Goal: Information Seeking & Learning: Learn about a topic

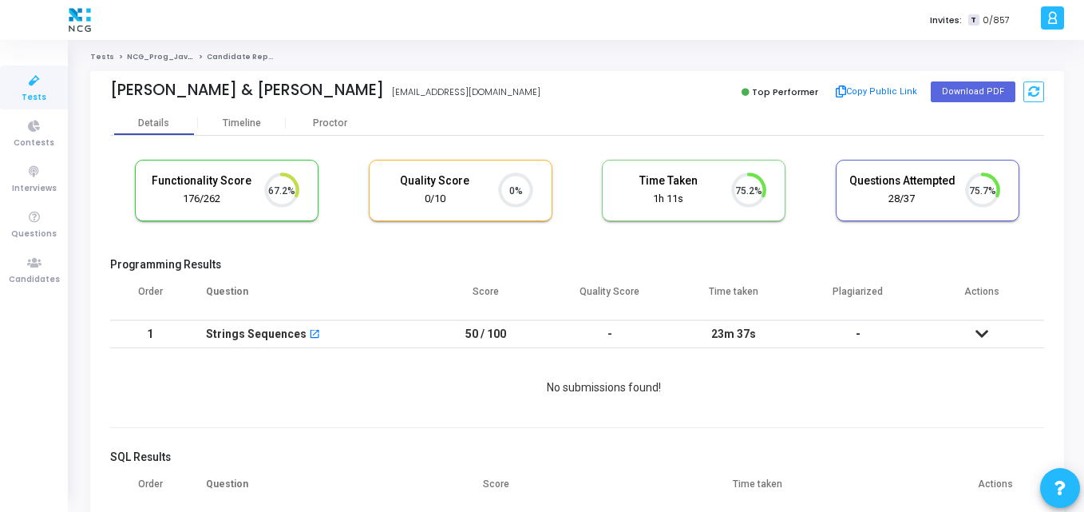
scroll to position [34, 41]
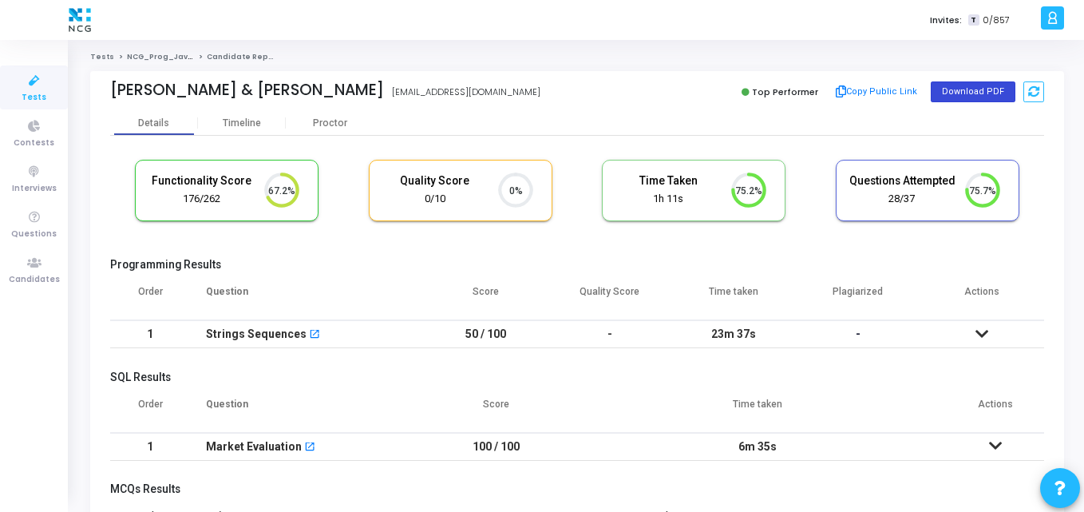
click at [987, 88] on button "Download PDF" at bounding box center [973, 91] width 85 height 21
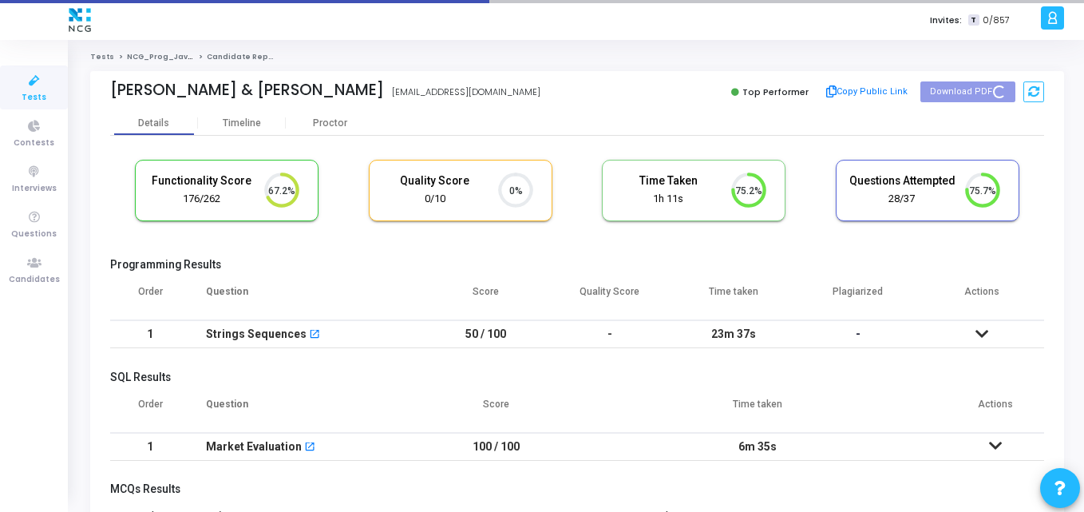
drag, startPoint x: 108, startPoint y: 89, endPoint x: 361, endPoint y: 89, distance: 253.0
click at [361, 89] on div "Dhanlaxmi Diwedi & Raju Kumar Dhanlaxmi Diwedi & Raju Kumar laxmi95dwivedi@gmai…" at bounding box center [577, 91] width 974 height 40
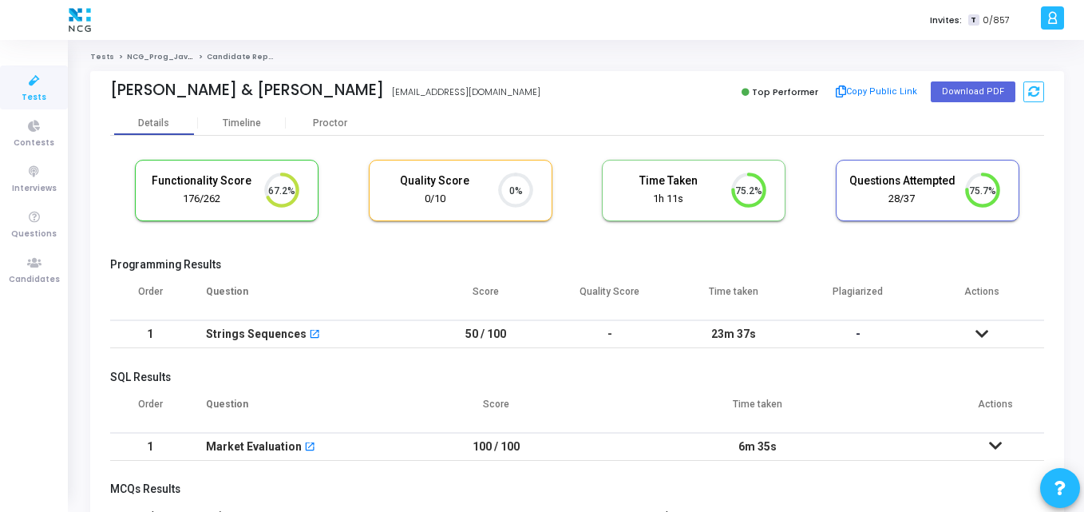
copy div "Dhanlaxmi Diwedi & Raju Kumar"
click at [386, 104] on div "Dhanlaxmi Diwedi & Raju Kumar laxmi95dwivedi@gmail.com Top Performer Copy Publi…" at bounding box center [577, 91] width 934 height 40
click at [314, 275] on div "Programming Results Order Question Score Quality Score Time taken Plagiarized A…" at bounding box center [577, 307] width 934 height 99
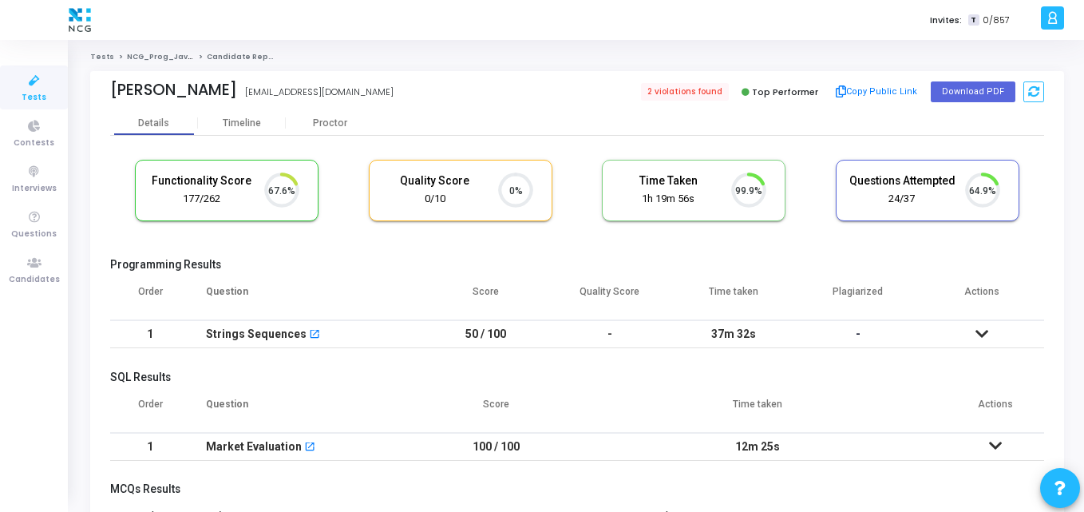
scroll to position [7, 7]
click at [694, 93] on span "2 violations found" at bounding box center [683, 92] width 91 height 18
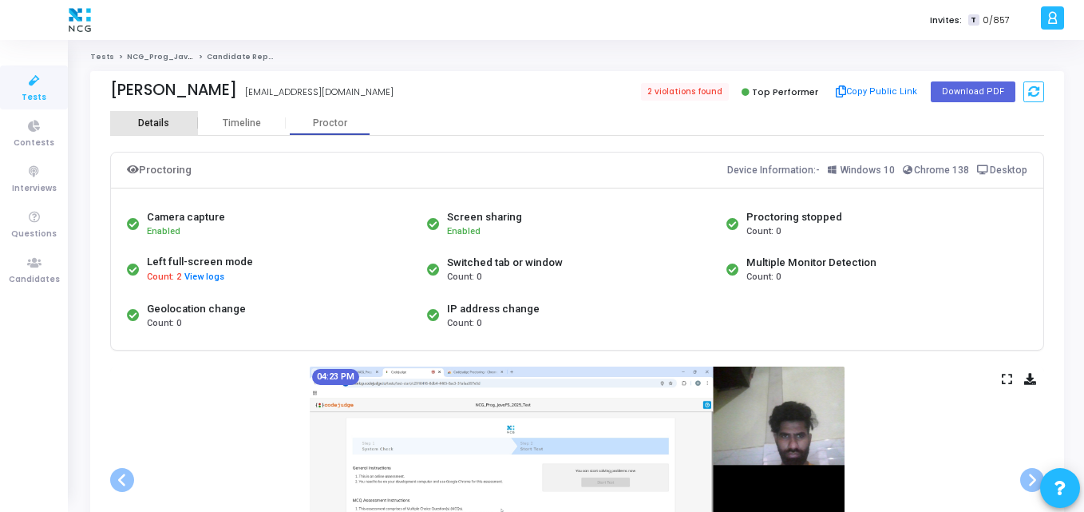
click at [166, 123] on div "Details" at bounding box center [153, 123] width 31 height 12
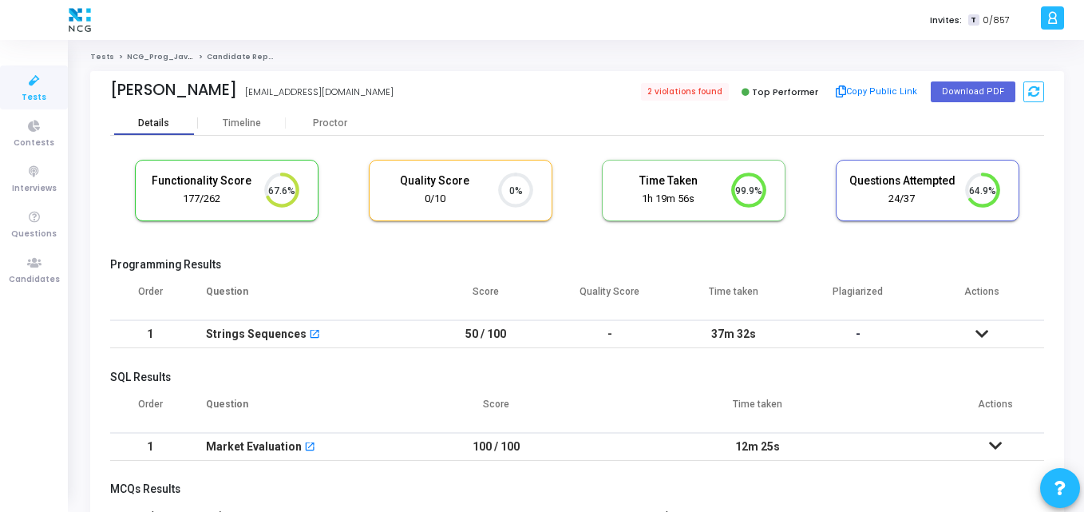
scroll to position [34, 41]
click at [338, 121] on div "Proctor" at bounding box center [330, 123] width 88 height 12
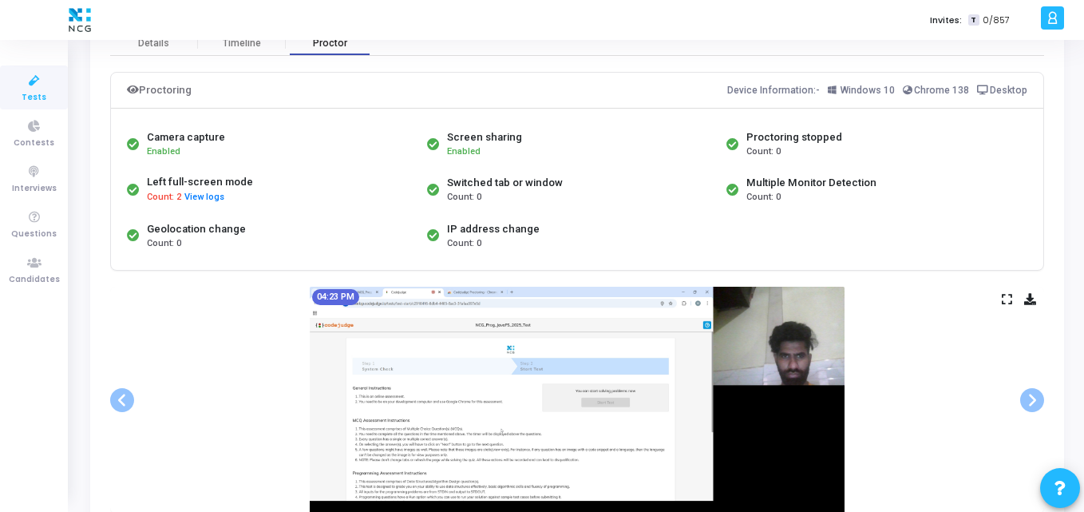
scroll to position [78, 0]
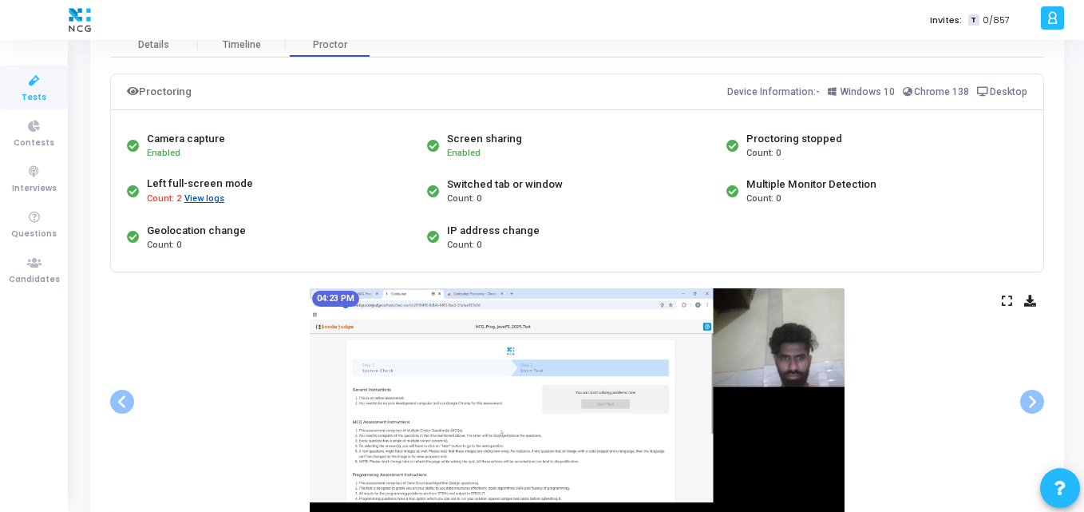
click at [211, 200] on button "View logs" at bounding box center [205, 199] width 42 height 15
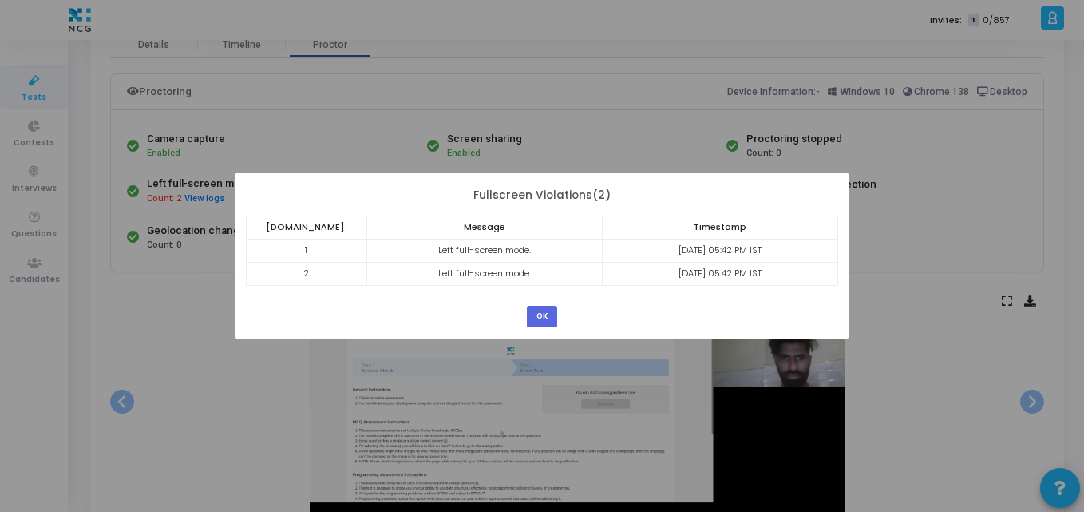
click at [670, 302] on div "? ! i × Fullscreen Violations(2) S.No. Message Timestamp 1 Left full-screen mod…" at bounding box center [542, 255] width 615 height 164
click at [195, 395] on div "? ! i × Fullscreen Violations(2) S.No. Message Timestamp 1 Left full-screen mod…" at bounding box center [542, 256] width 1084 height 512
click at [555, 325] on button "OK" at bounding box center [542, 317] width 30 height 22
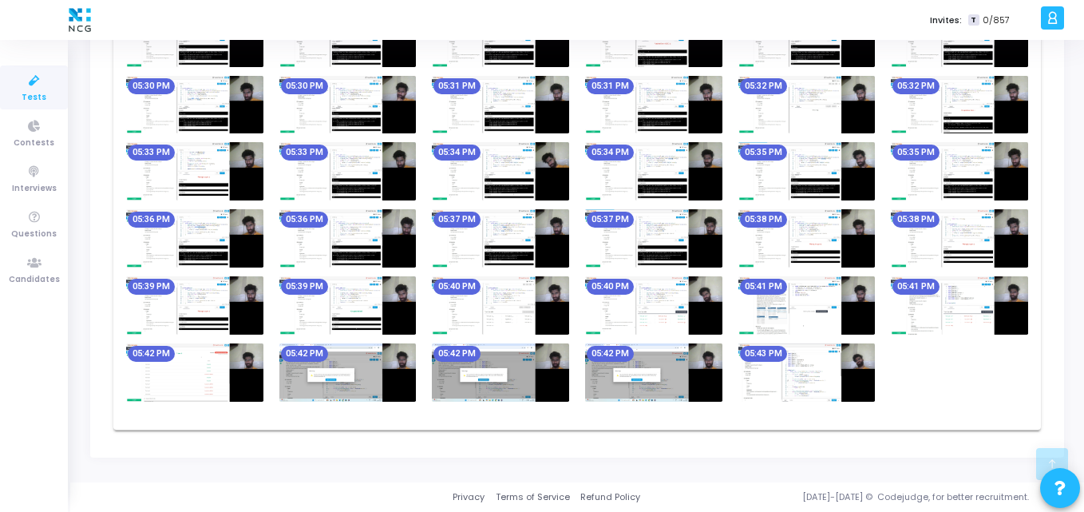
scroll to position [0, 0]
click at [636, 383] on img at bounding box center [653, 372] width 137 height 58
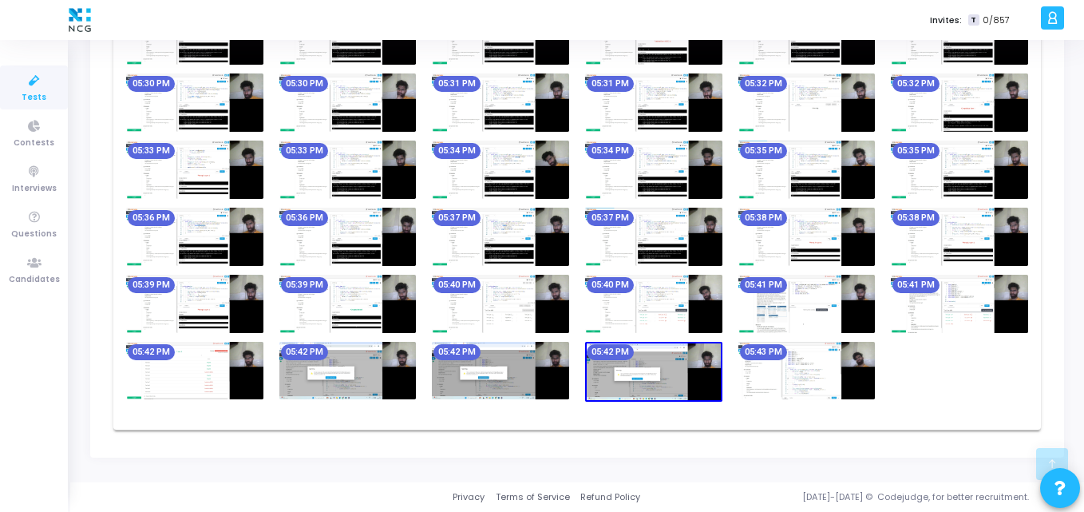
click at [636, 383] on img at bounding box center [653, 372] width 137 height 60
click at [610, 357] on mat-chip "05:42 PM" at bounding box center [610, 352] width 47 height 16
click at [642, 371] on img at bounding box center [653, 372] width 137 height 60
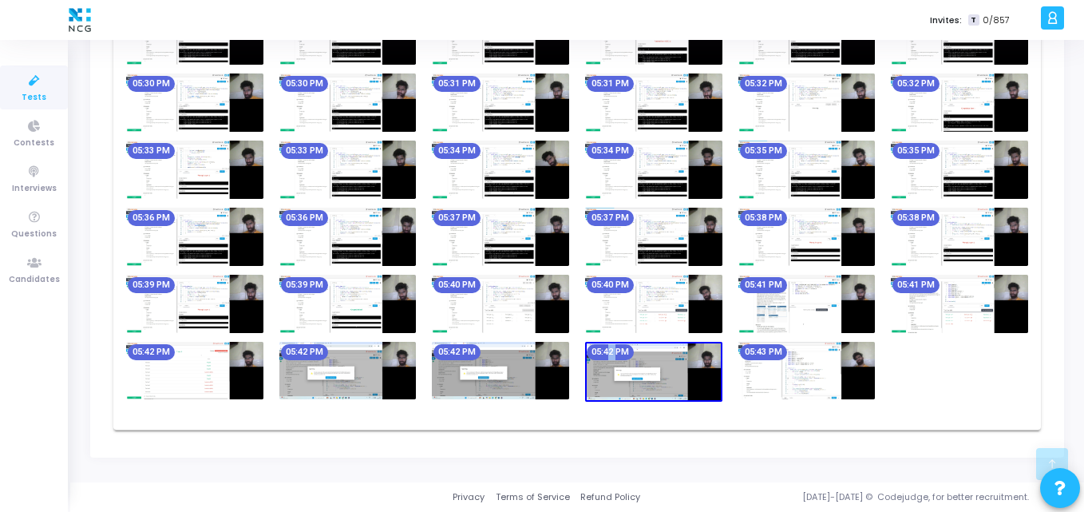
click at [519, 368] on img at bounding box center [500, 371] width 137 height 58
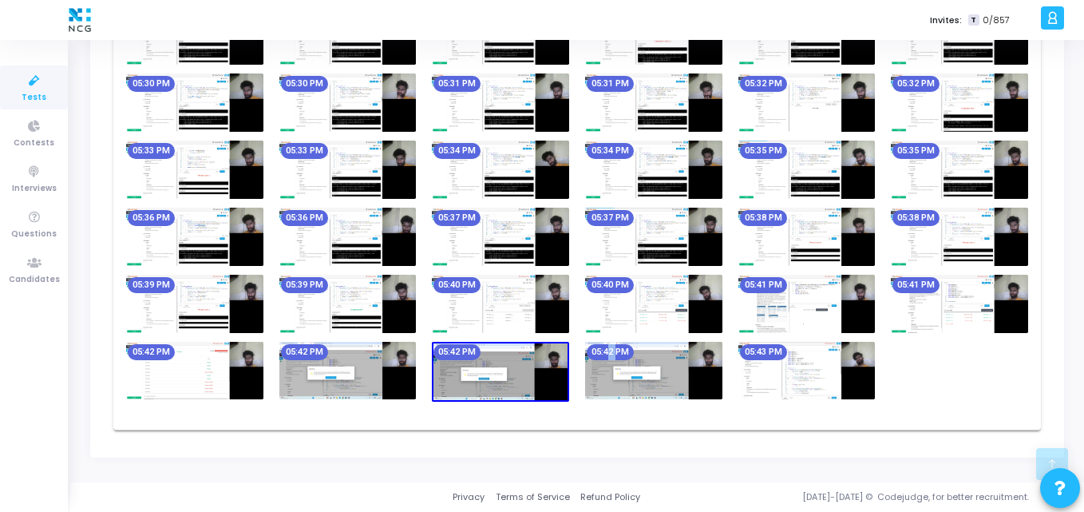
click at [519, 368] on img at bounding box center [500, 372] width 137 height 60
click at [363, 389] on img at bounding box center [347, 371] width 137 height 58
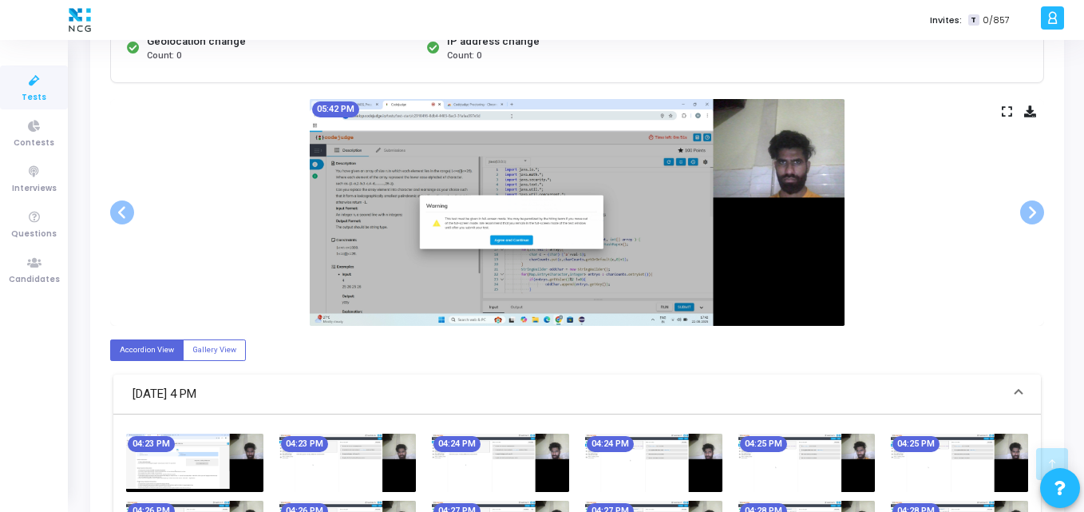
click at [504, 223] on img at bounding box center [577, 212] width 535 height 227
click at [655, 212] on img at bounding box center [577, 212] width 535 height 227
click at [1006, 111] on icon at bounding box center [1007, 111] width 10 height 9
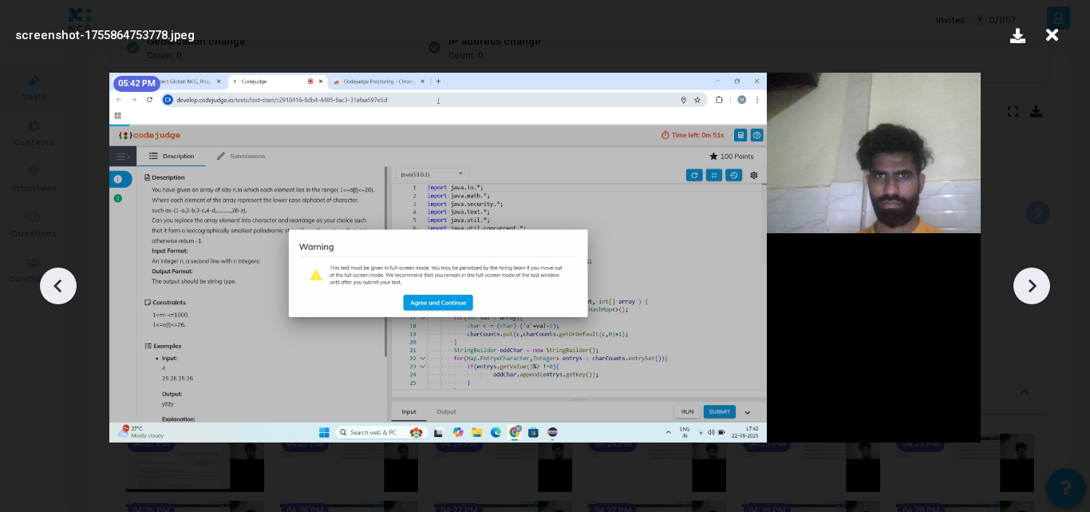
click at [1019, 278] on div at bounding box center [1032, 285] width 37 height 37
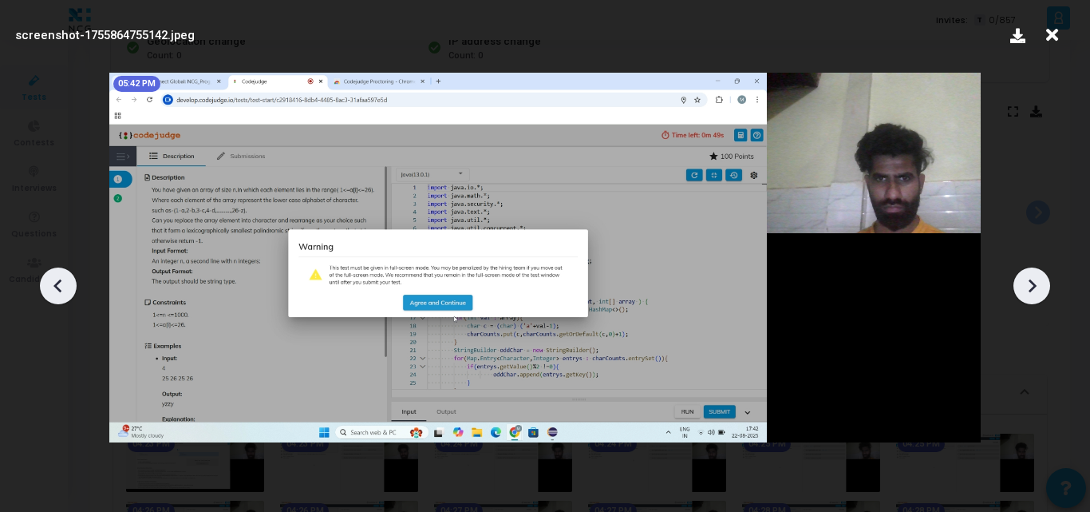
click at [1019, 278] on div at bounding box center [1032, 285] width 37 height 37
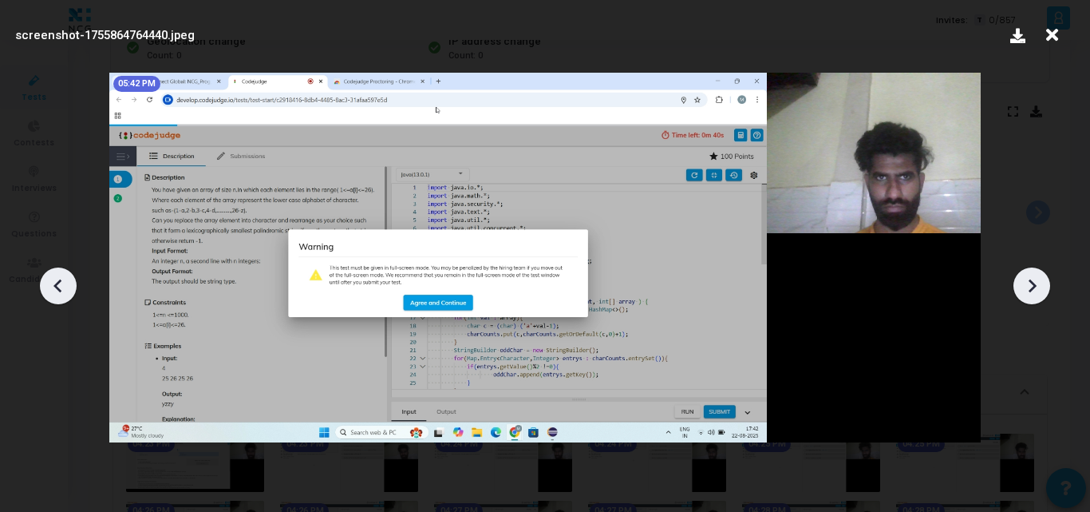
click at [65, 279] on icon at bounding box center [58, 286] width 24 height 24
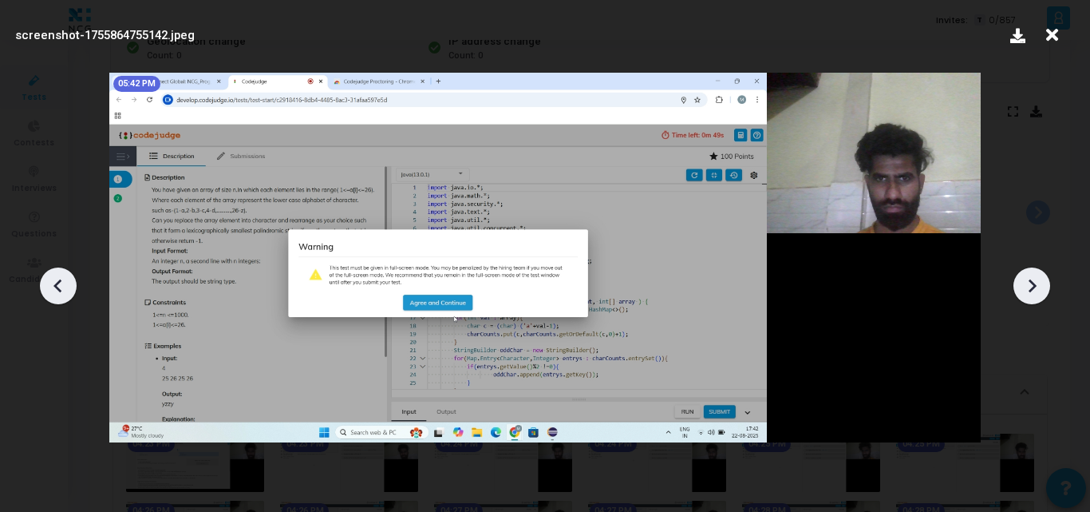
click at [65, 279] on icon at bounding box center [58, 286] width 24 height 24
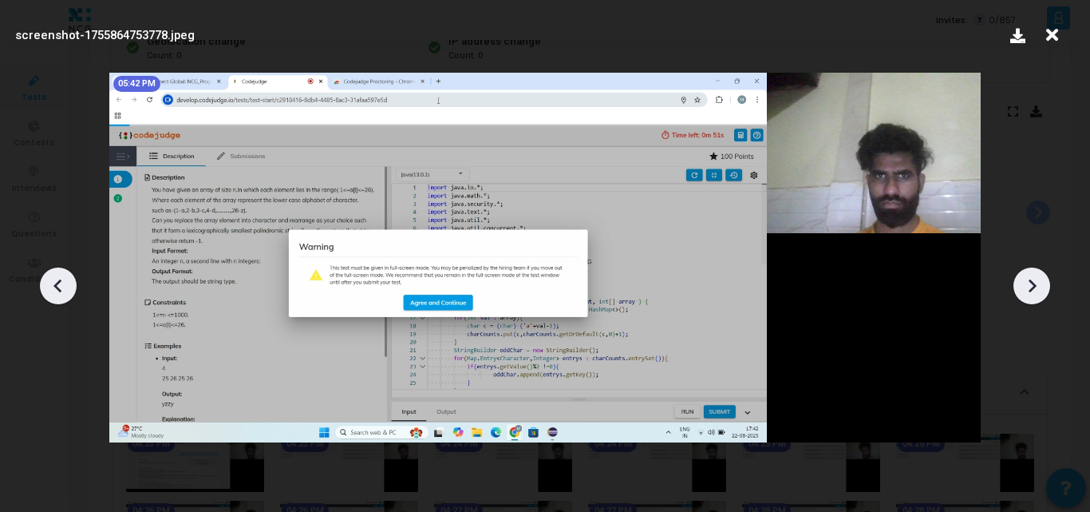
click at [65, 279] on icon at bounding box center [58, 286] width 24 height 24
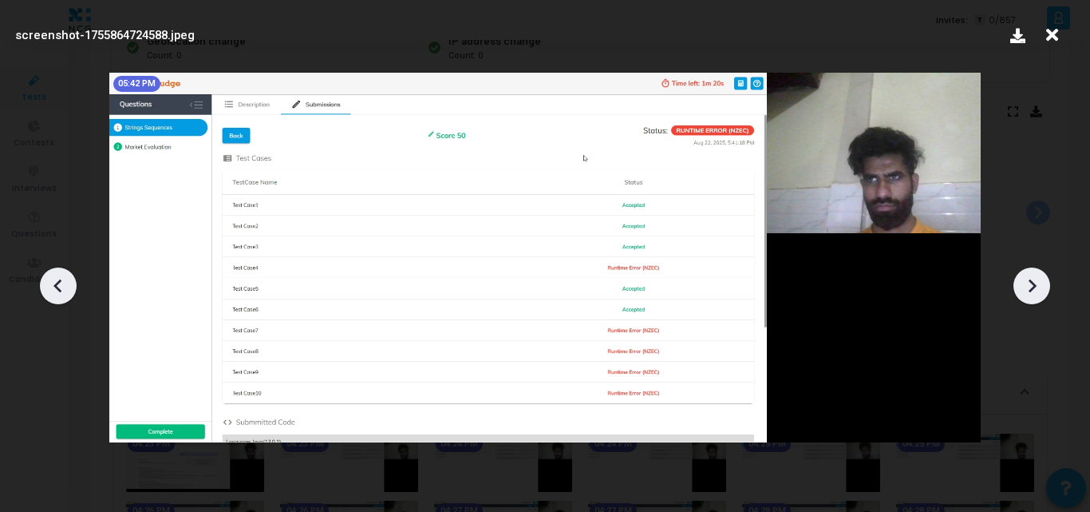
click at [65, 279] on icon at bounding box center [58, 286] width 24 height 24
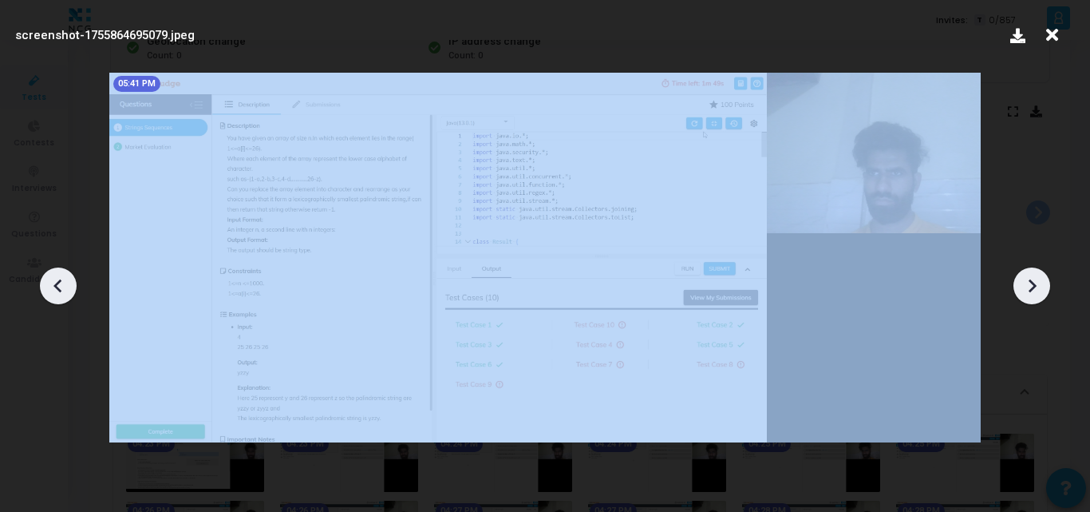
click at [65, 279] on icon at bounding box center [58, 286] width 24 height 24
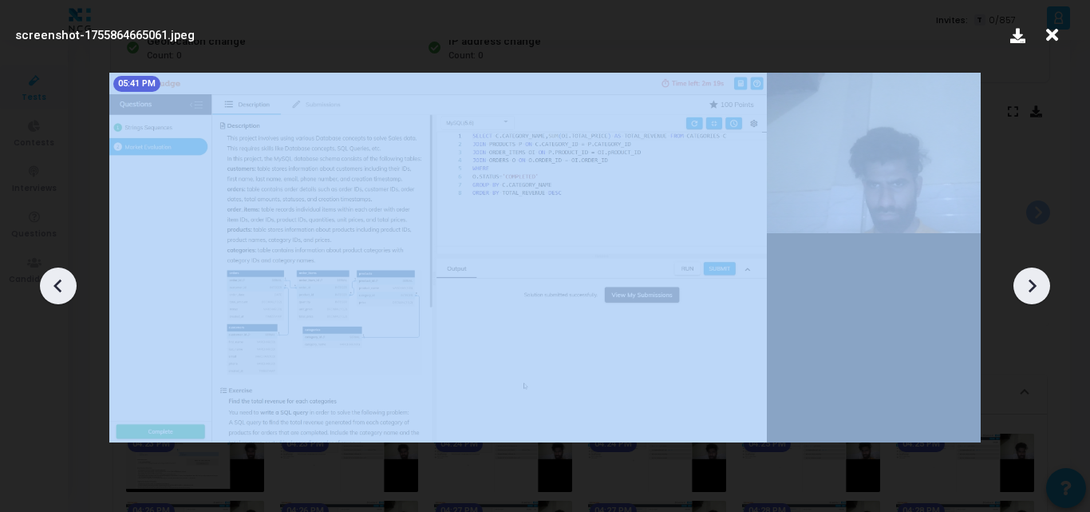
click at [65, 279] on icon at bounding box center [58, 286] width 24 height 24
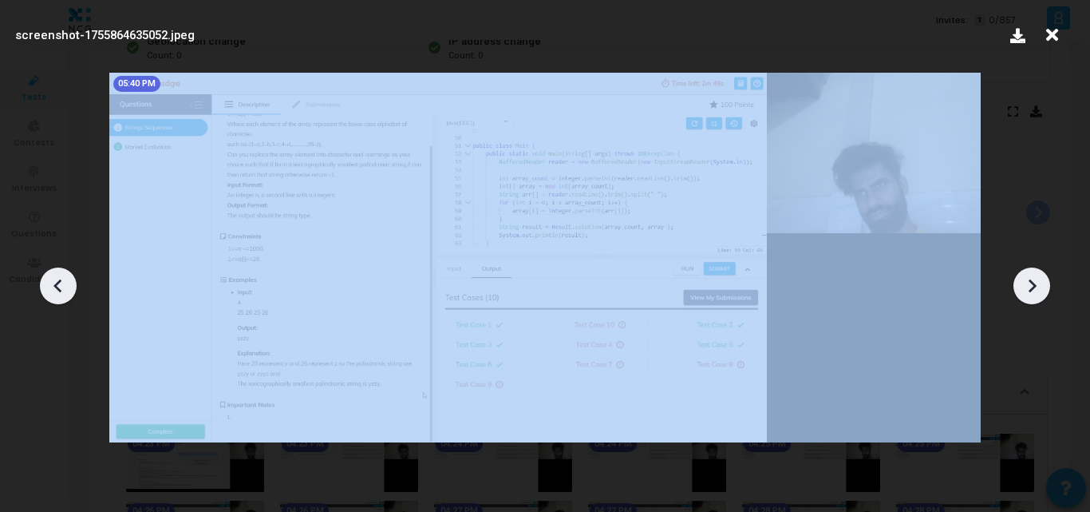
click at [65, 279] on icon at bounding box center [58, 286] width 24 height 24
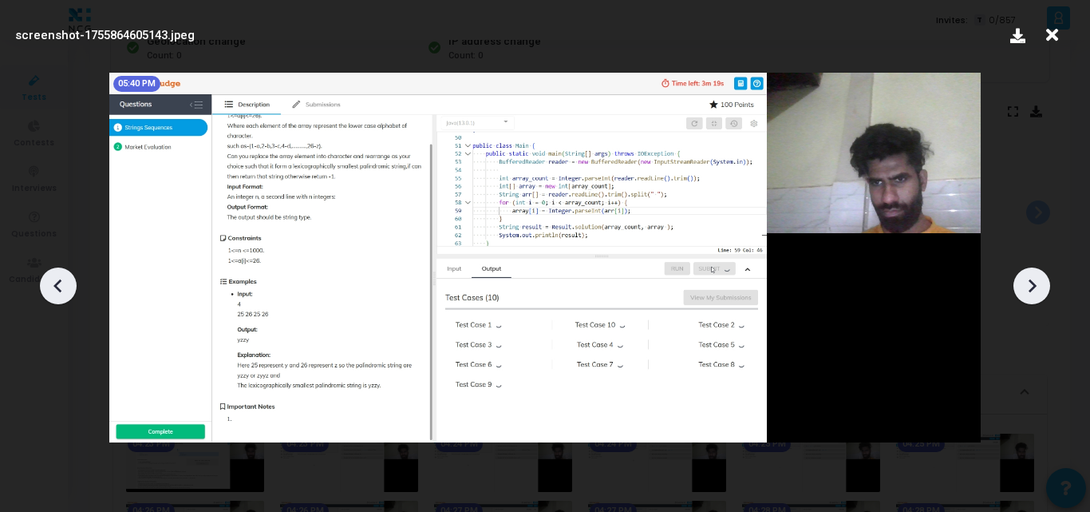
click at [65, 279] on icon at bounding box center [58, 286] width 24 height 24
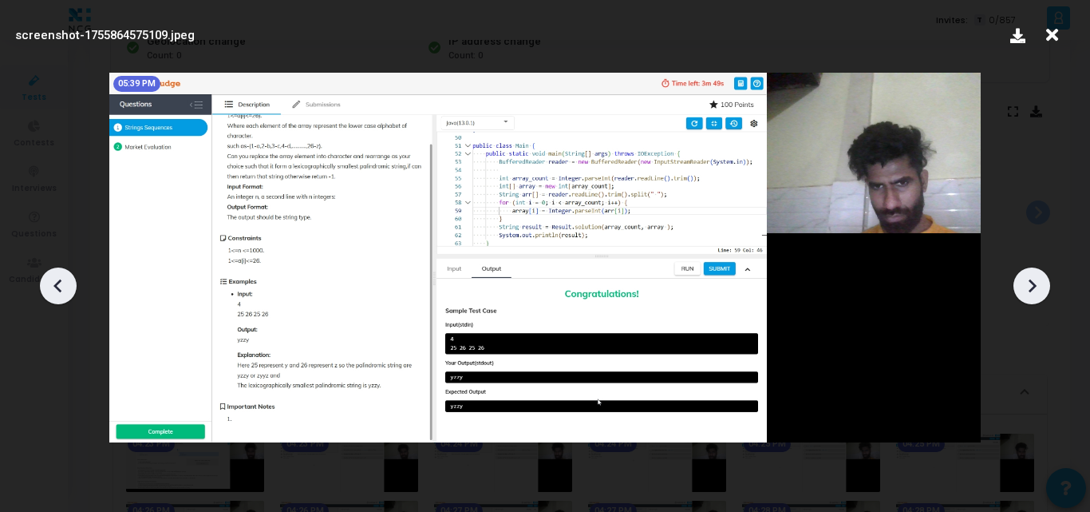
click at [65, 279] on icon at bounding box center [58, 286] width 24 height 24
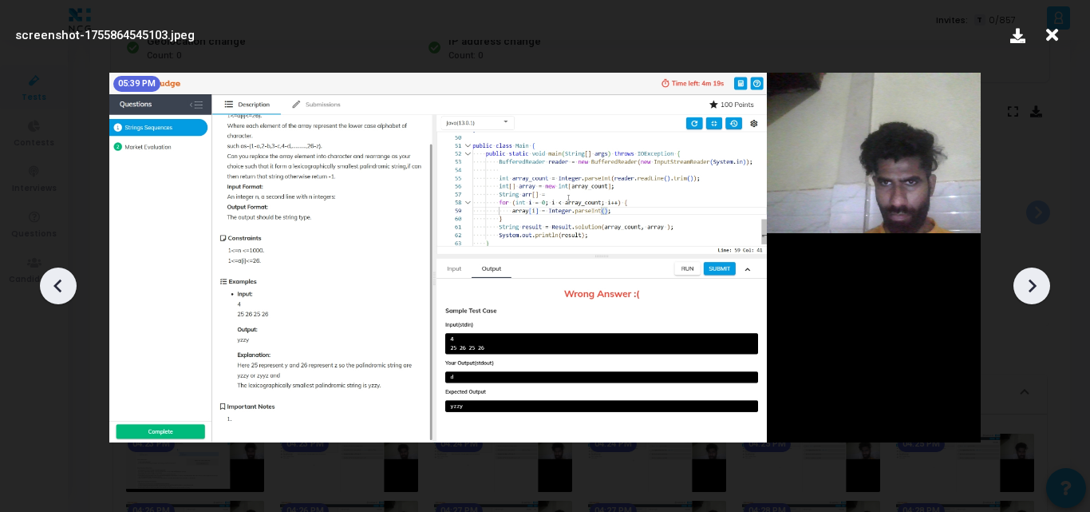
click at [65, 279] on icon at bounding box center [58, 286] width 24 height 24
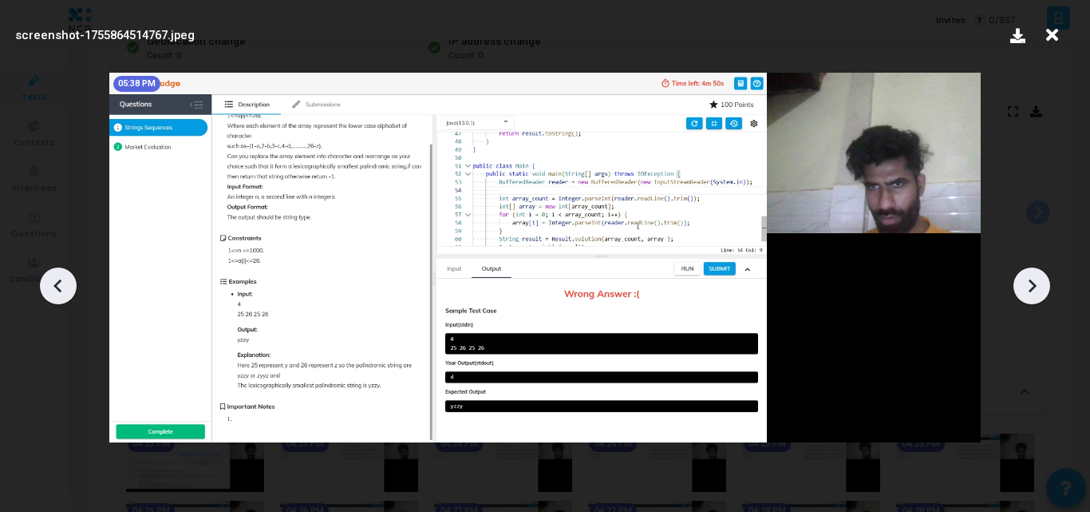
click at [65, 279] on icon at bounding box center [58, 286] width 24 height 24
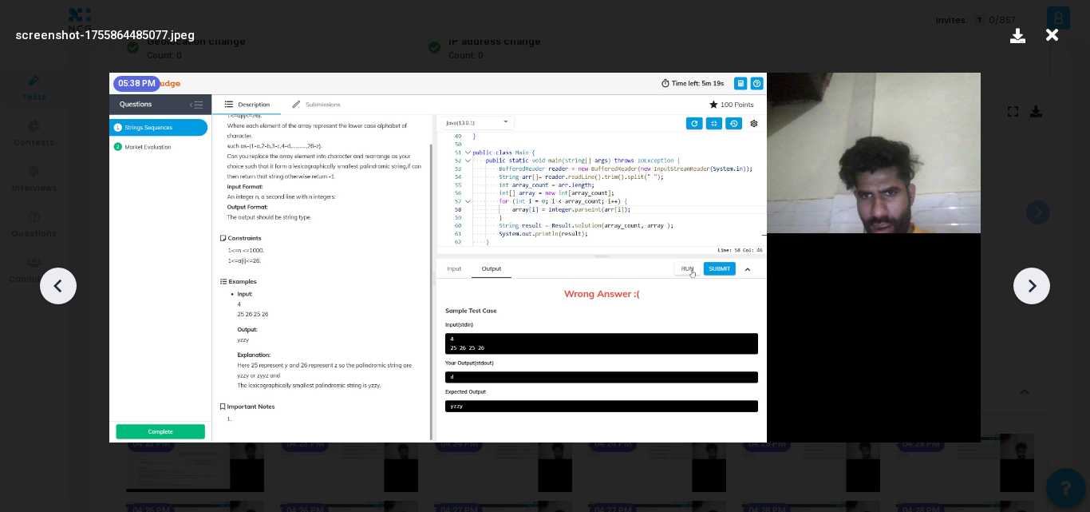
click at [65, 279] on icon at bounding box center [58, 286] width 24 height 24
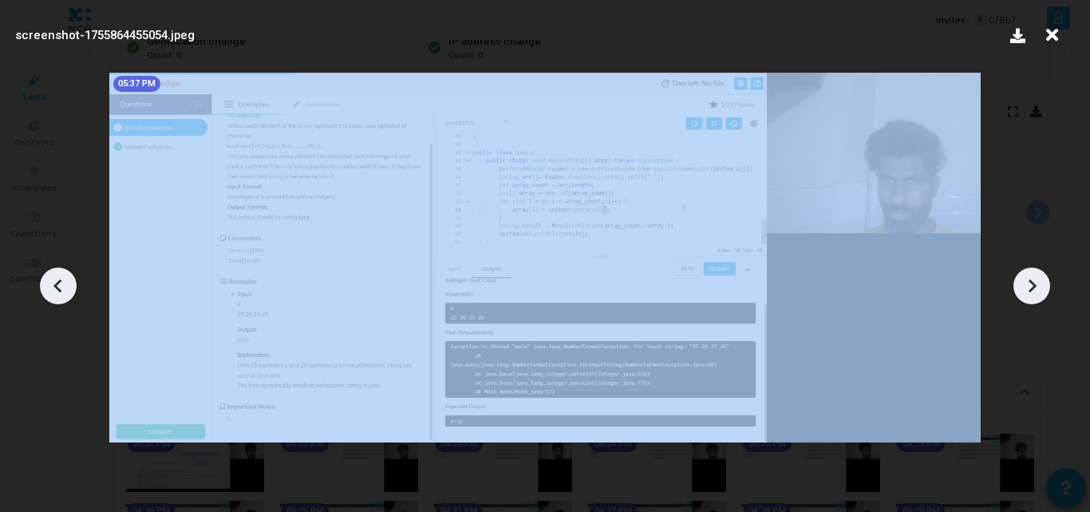
click at [65, 279] on icon at bounding box center [58, 286] width 24 height 24
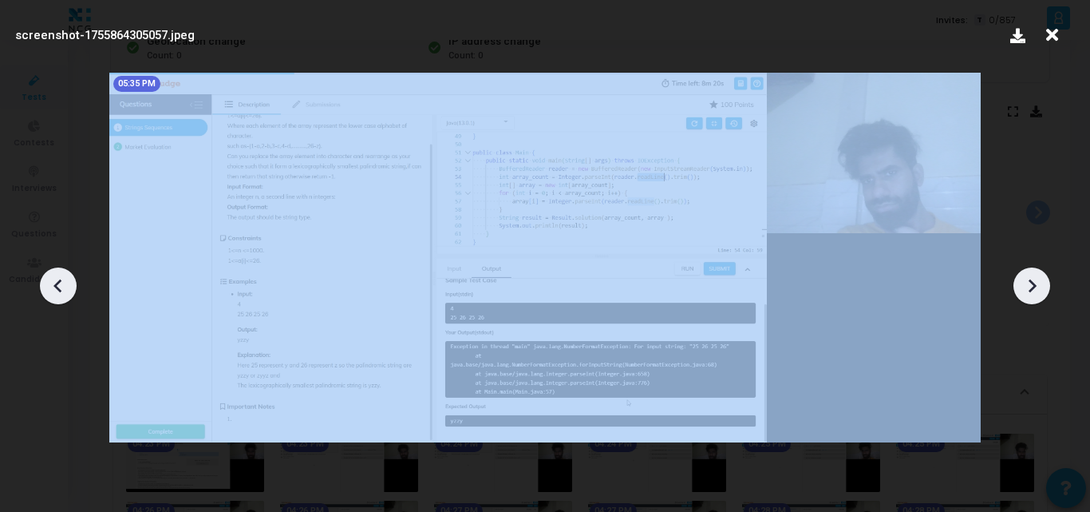
click at [65, 279] on icon at bounding box center [58, 286] width 24 height 24
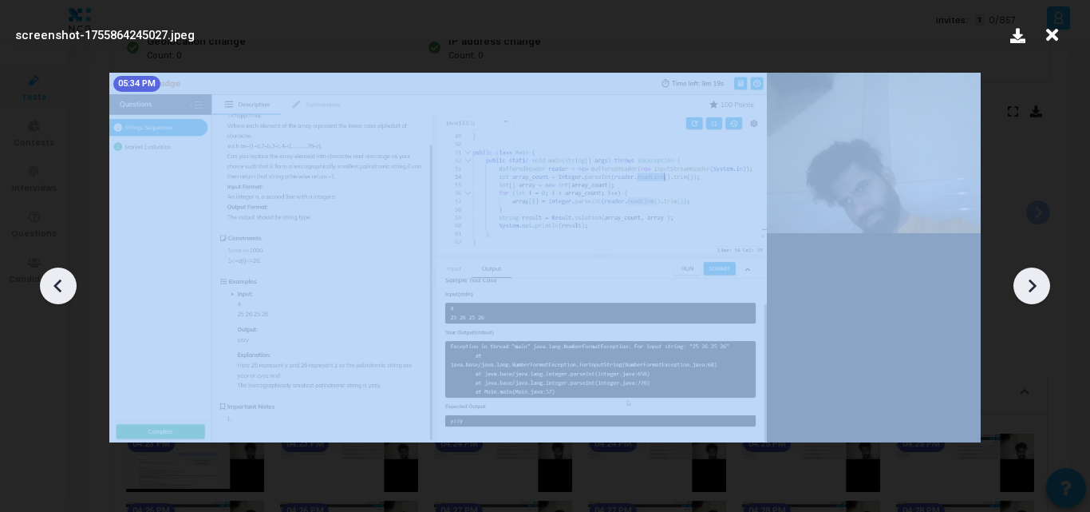
click at [65, 279] on icon at bounding box center [58, 286] width 24 height 24
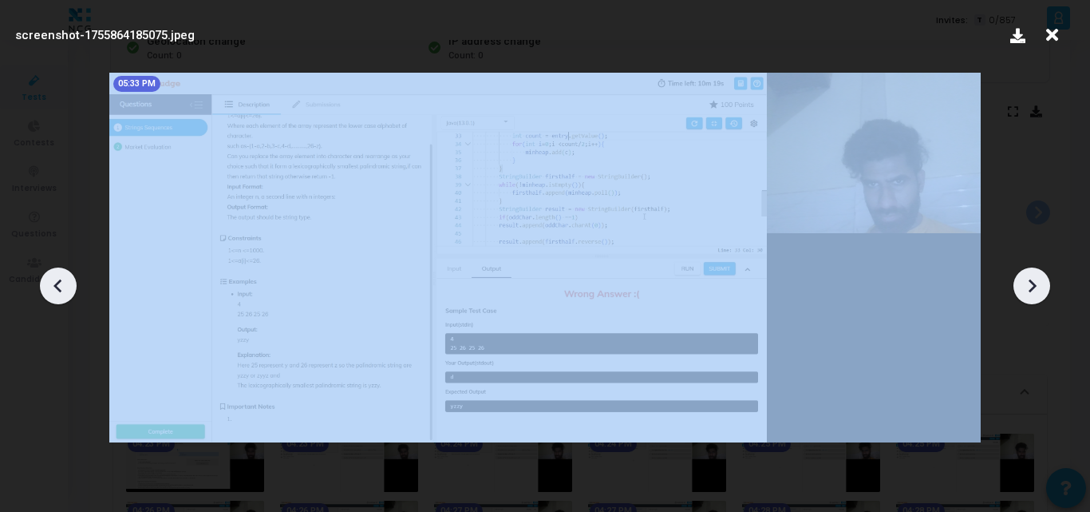
click at [65, 279] on icon at bounding box center [58, 286] width 24 height 24
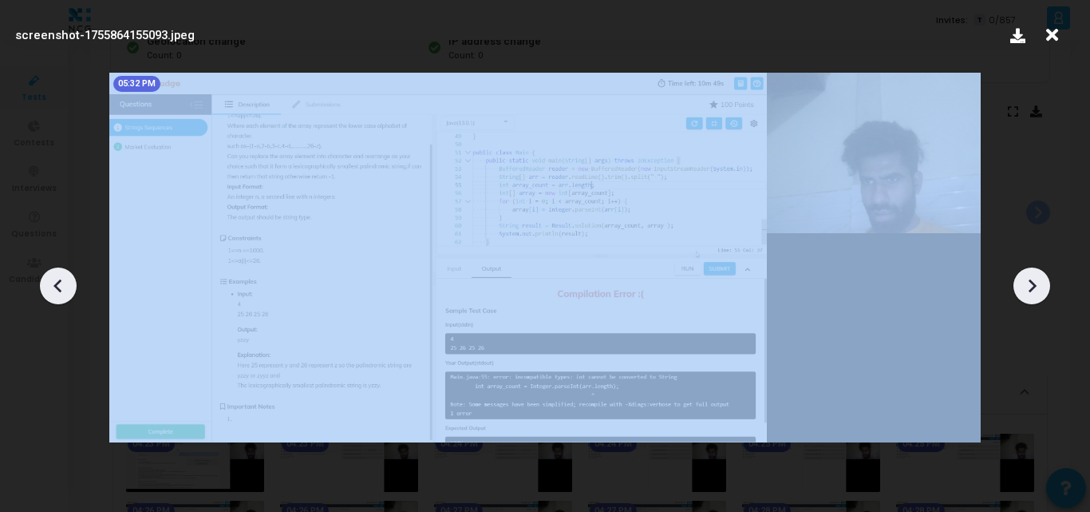
click at [65, 279] on icon at bounding box center [58, 286] width 24 height 24
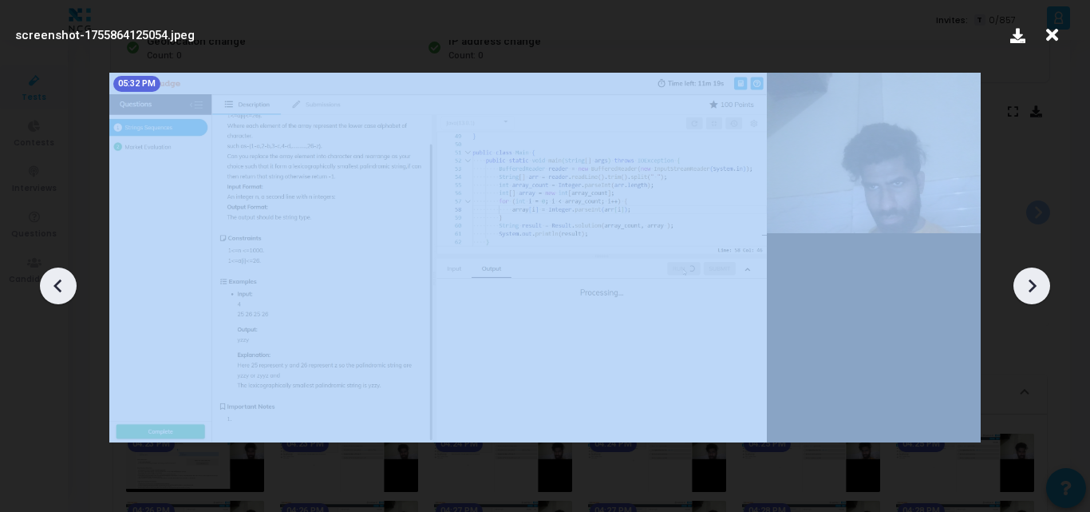
click at [65, 279] on icon at bounding box center [58, 286] width 24 height 24
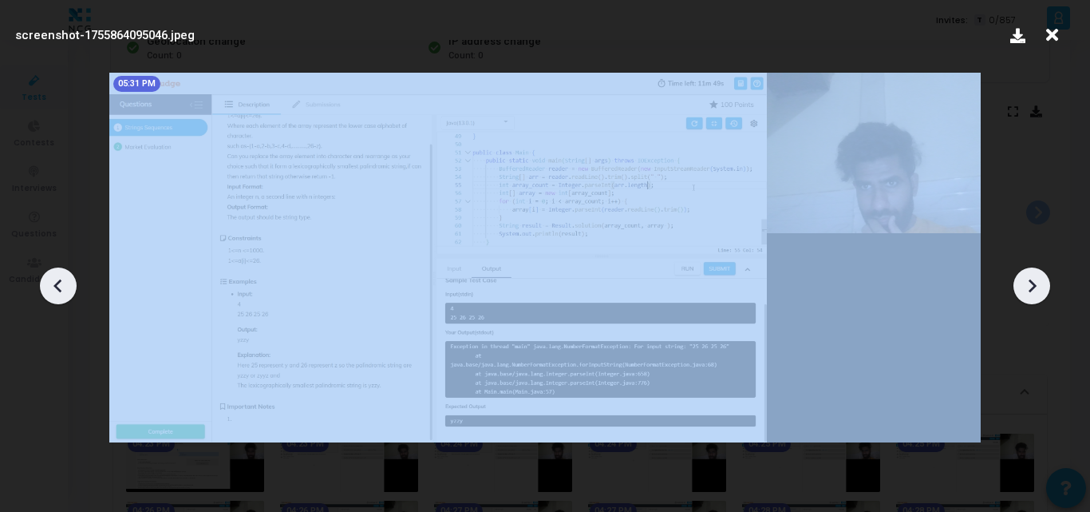
click at [65, 279] on icon at bounding box center [58, 286] width 24 height 24
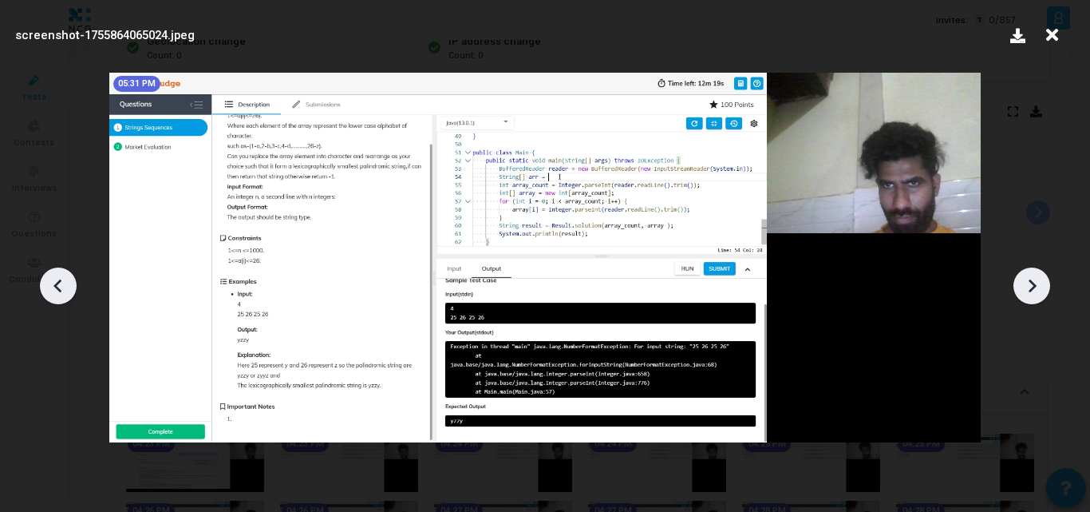
click at [1042, 282] on icon at bounding box center [1032, 286] width 24 height 24
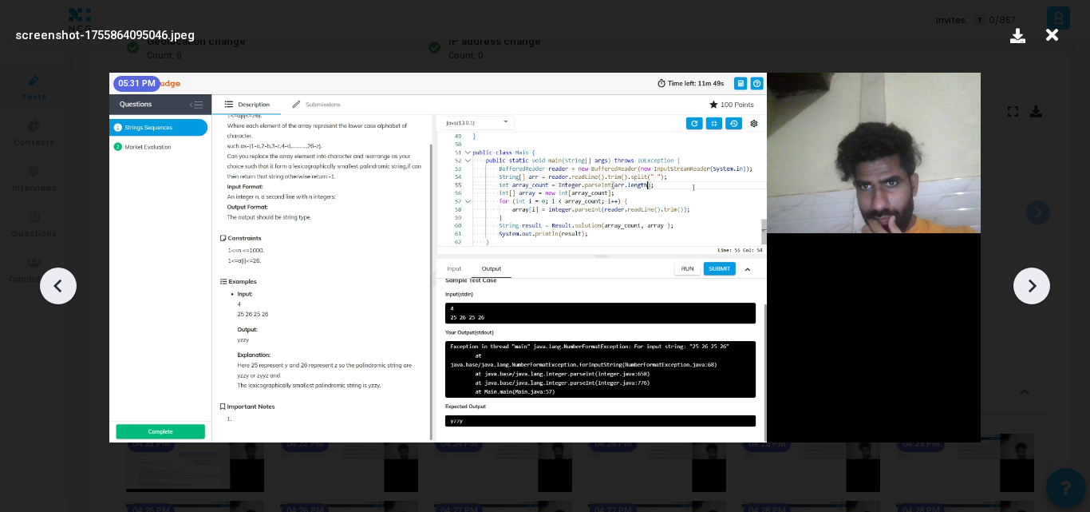
click at [1042, 282] on icon at bounding box center [1032, 286] width 24 height 24
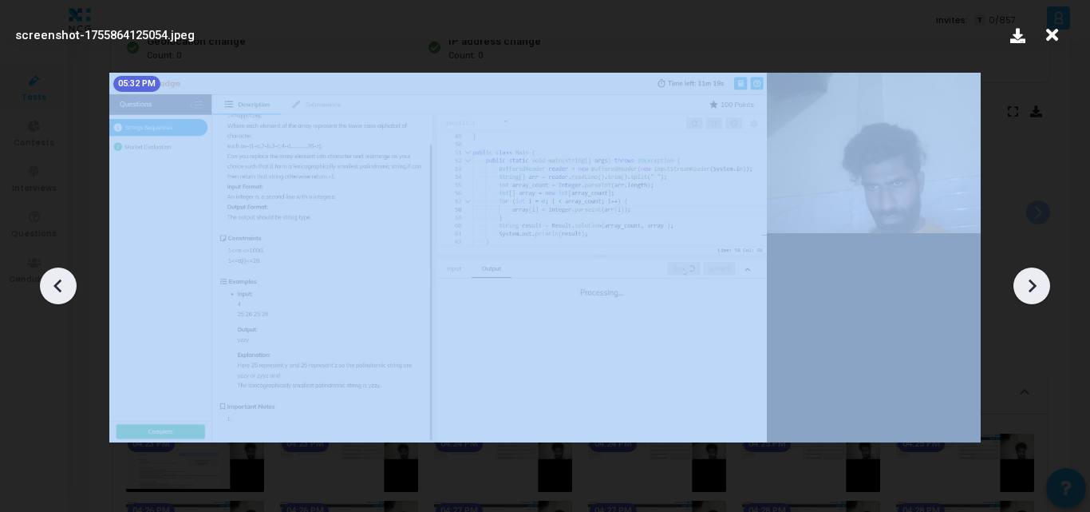
click at [1042, 282] on icon at bounding box center [1032, 286] width 24 height 24
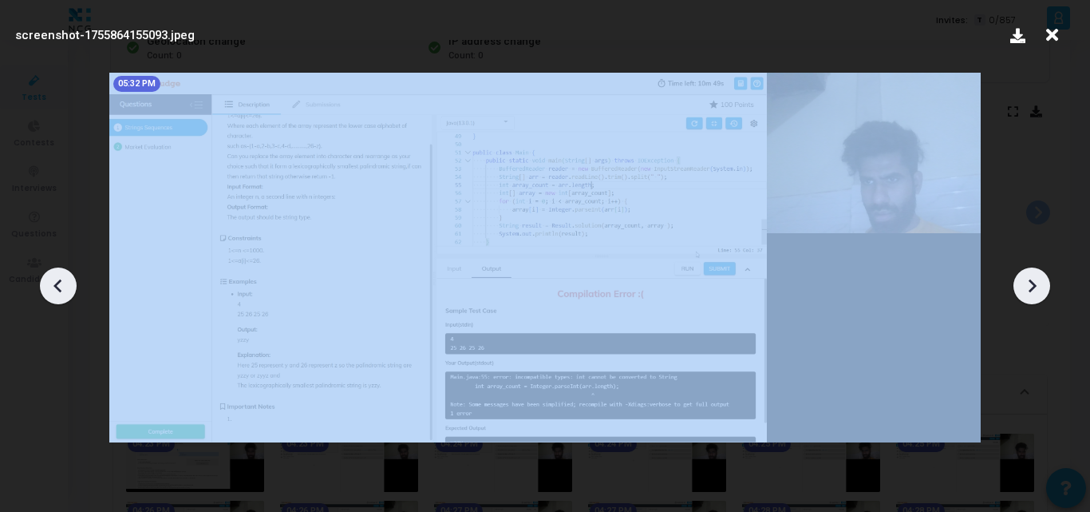
click at [1042, 282] on icon at bounding box center [1032, 286] width 24 height 24
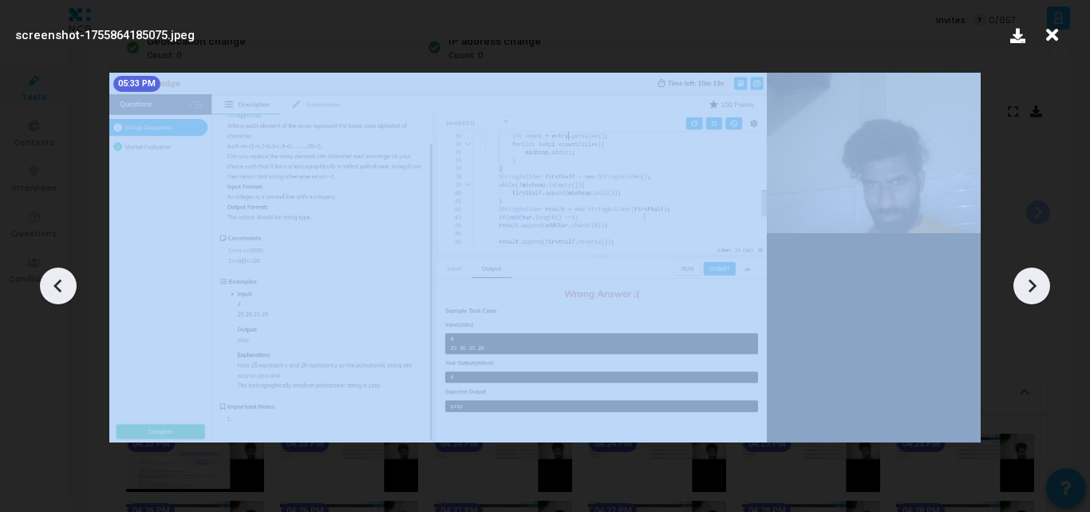
click at [1042, 282] on icon at bounding box center [1032, 286] width 24 height 24
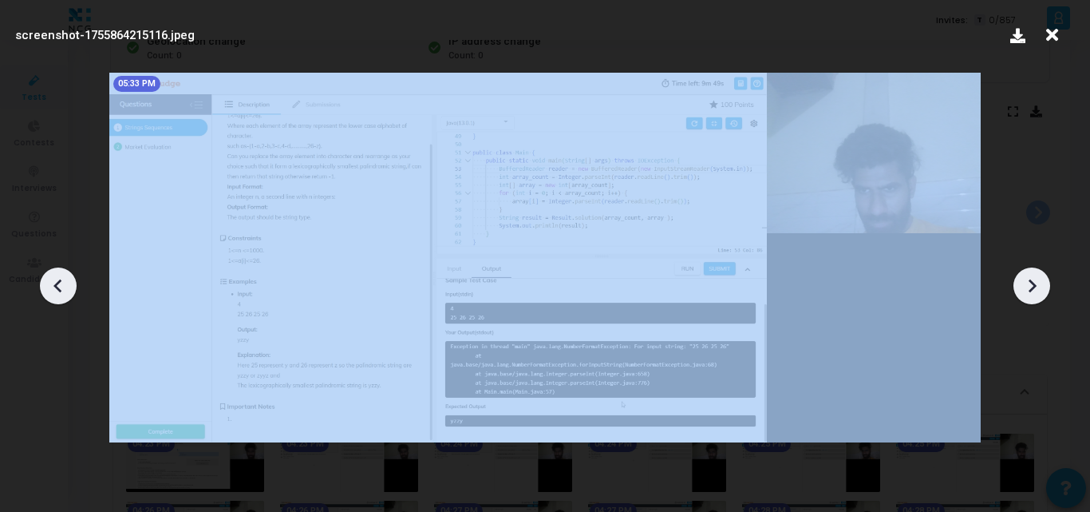
click at [1042, 282] on icon at bounding box center [1032, 286] width 24 height 24
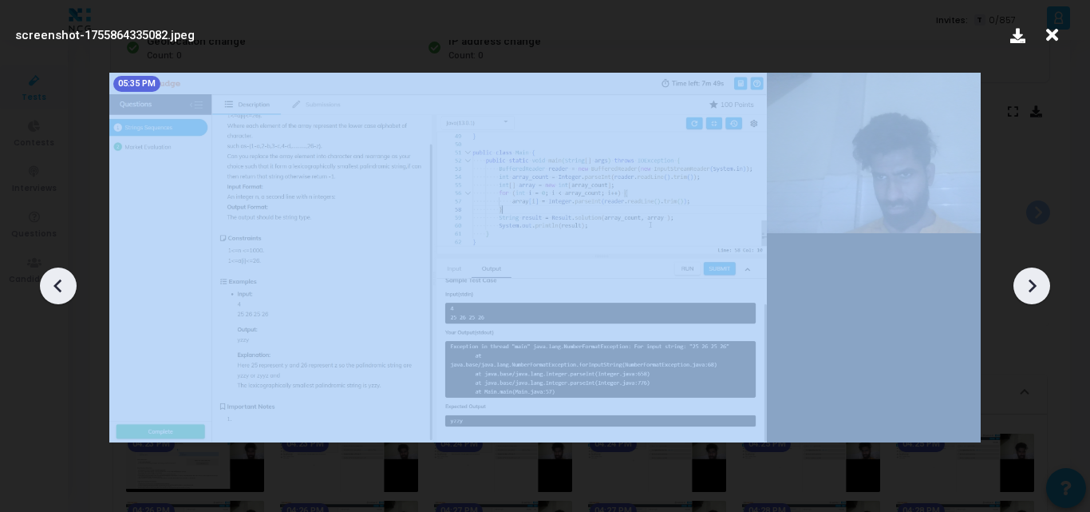
click at [1042, 282] on icon at bounding box center [1032, 286] width 24 height 24
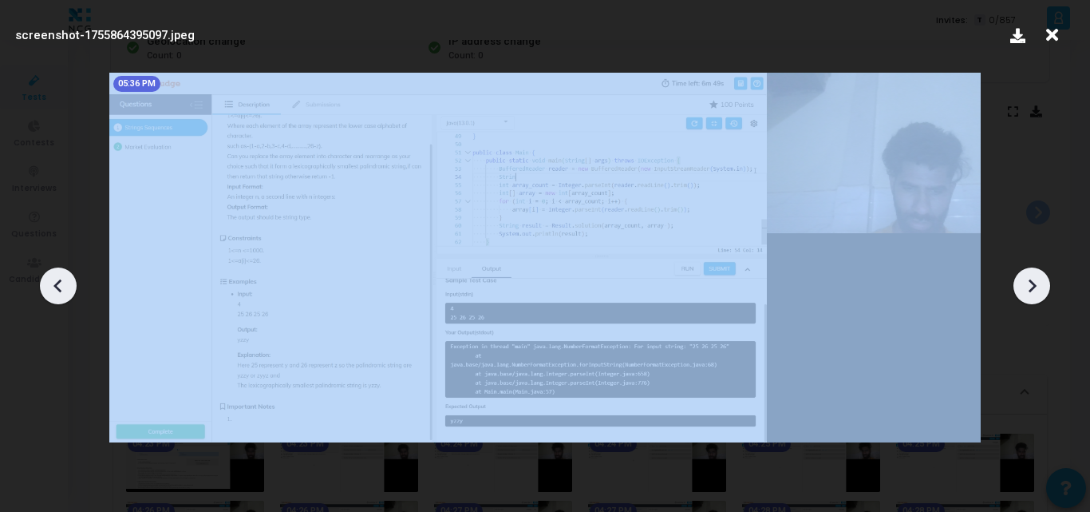
click at [1042, 282] on icon at bounding box center [1032, 286] width 24 height 24
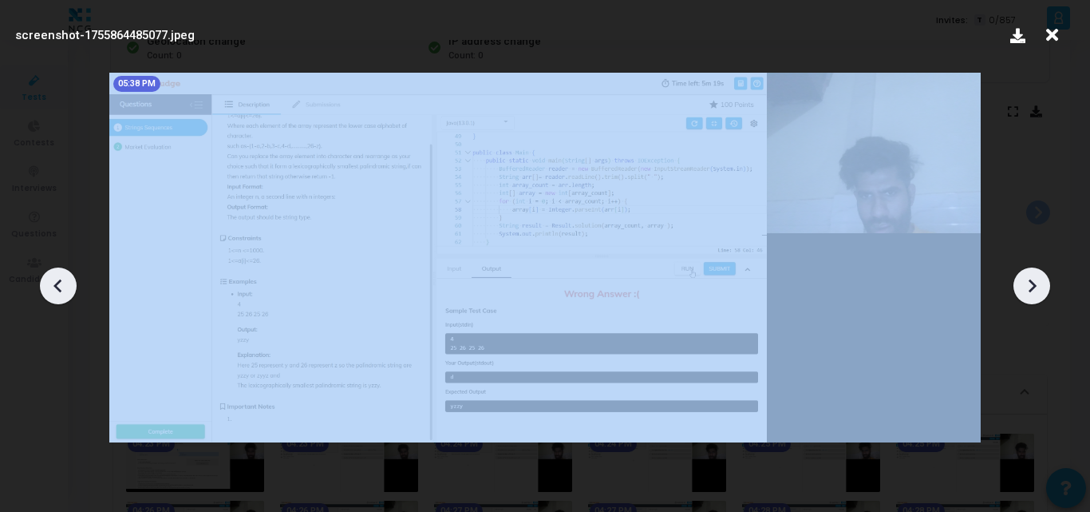
click at [1042, 282] on icon at bounding box center [1032, 286] width 24 height 24
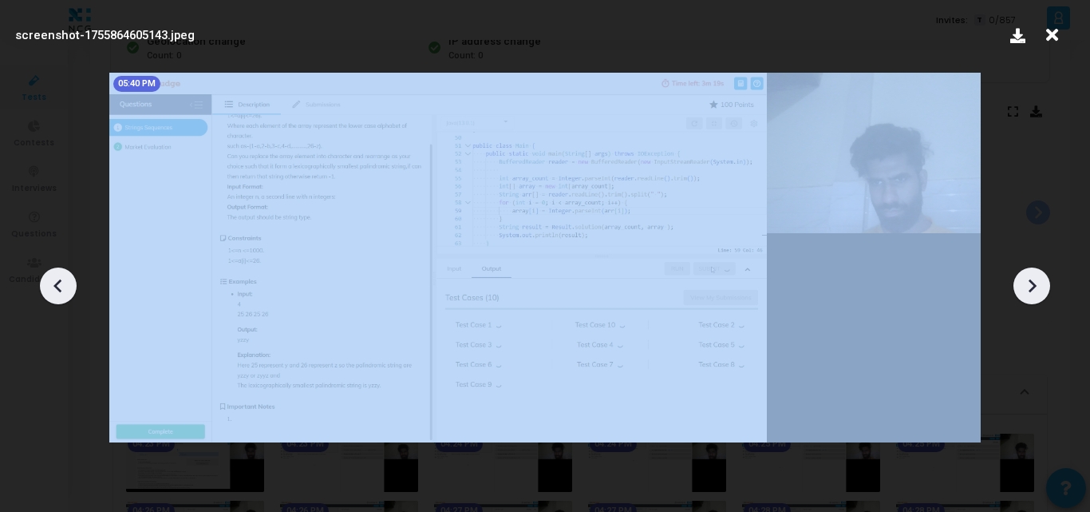
click at [1042, 282] on icon at bounding box center [1032, 286] width 24 height 24
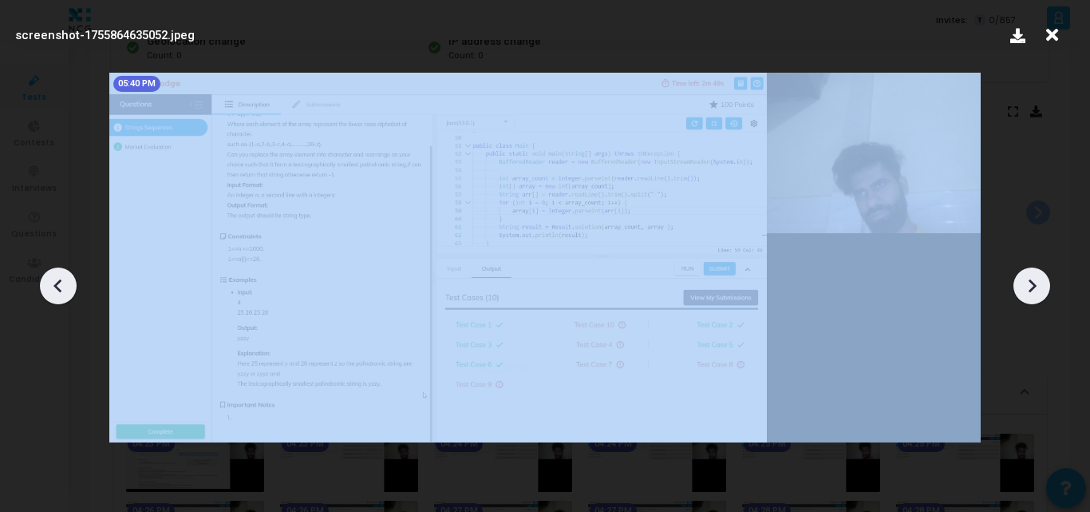
click at [1042, 282] on icon at bounding box center [1032, 286] width 24 height 24
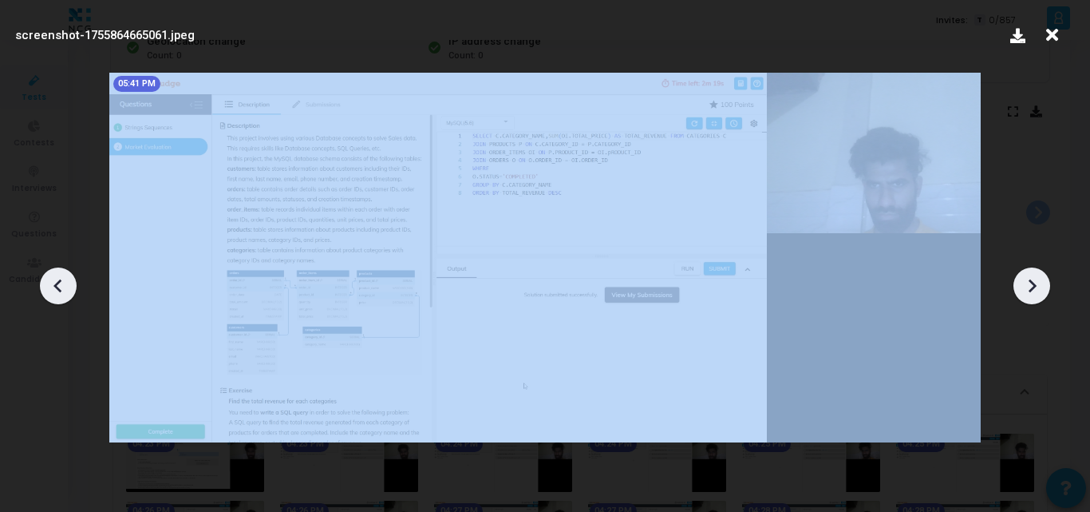
click at [1042, 282] on icon at bounding box center [1032, 286] width 24 height 24
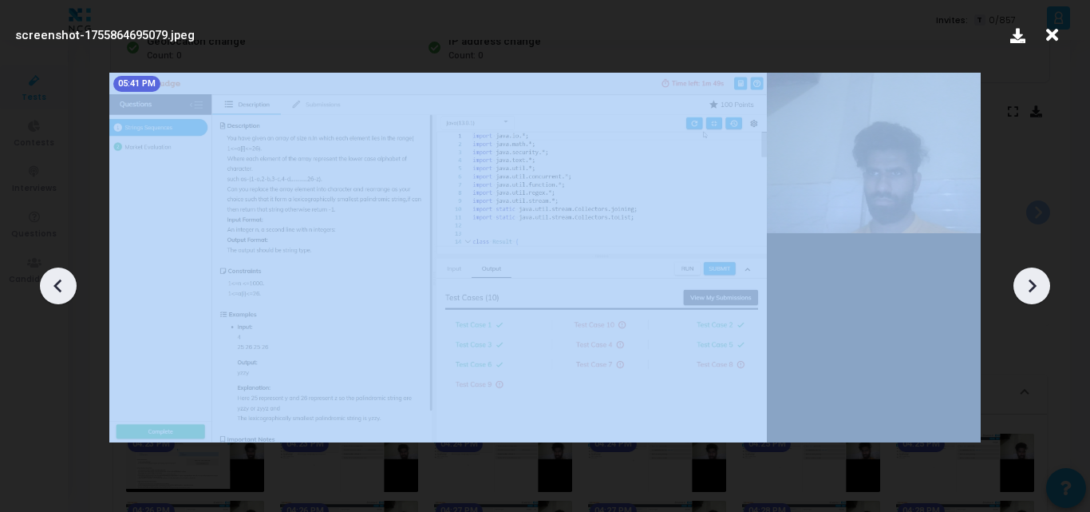
click at [1042, 282] on icon at bounding box center [1032, 286] width 24 height 24
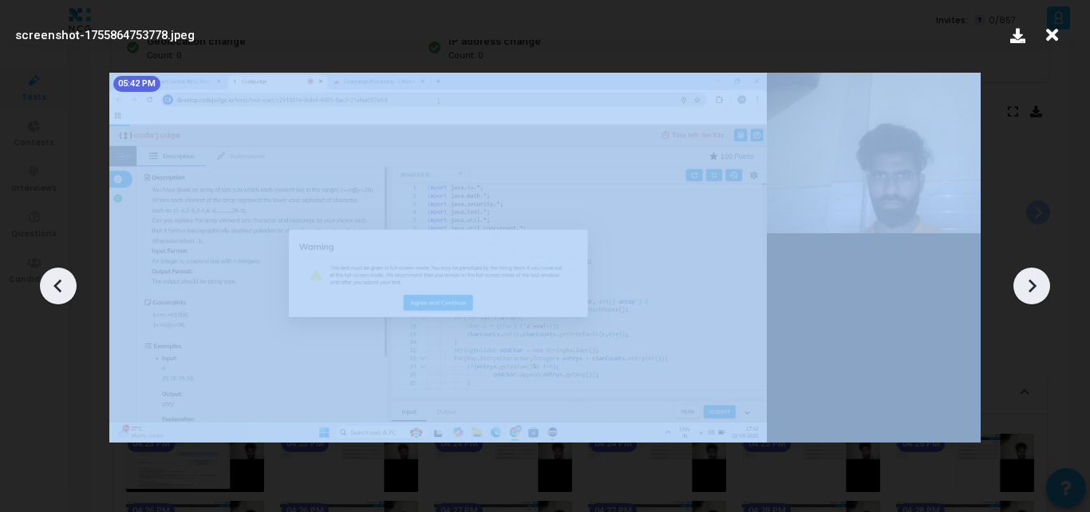
click at [1042, 282] on icon at bounding box center [1032, 286] width 24 height 24
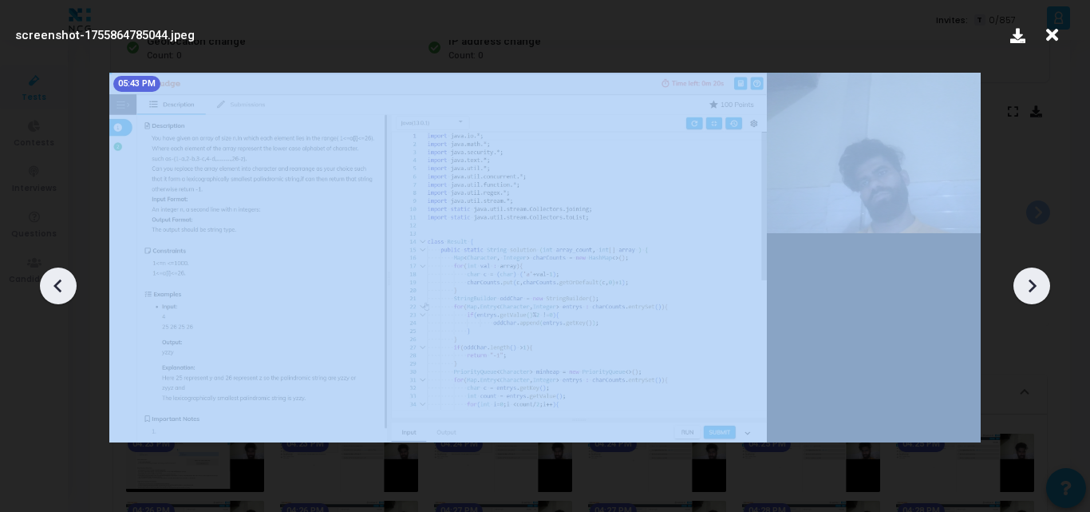
click at [1042, 282] on icon at bounding box center [1032, 286] width 24 height 24
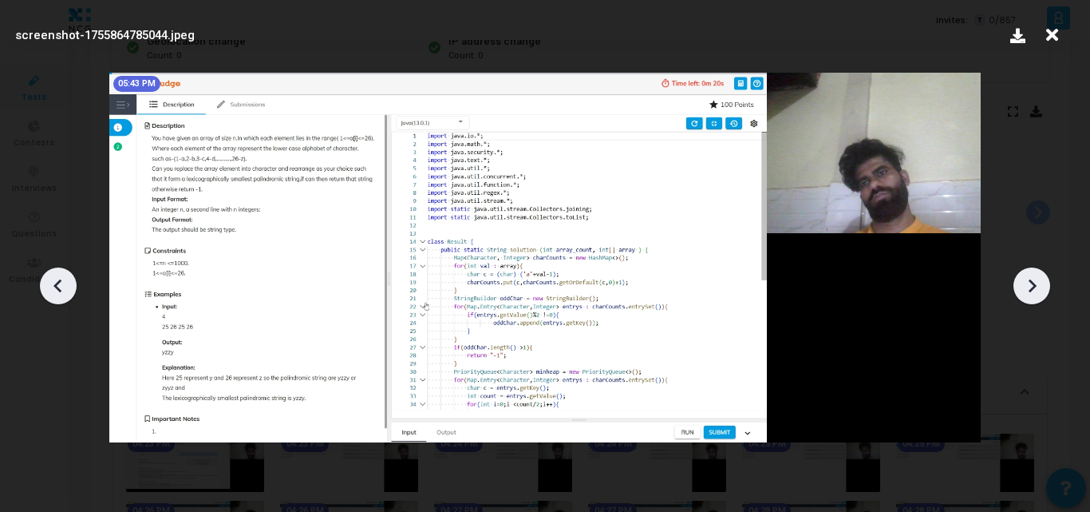
drag, startPoint x: 1002, startPoint y: 297, endPoint x: 1031, endPoint y: 281, distance: 33.6
click at [1031, 281] on div at bounding box center [545, 280] width 1090 height 464
drag, startPoint x: 1031, startPoint y: 281, endPoint x: 386, endPoint y: 289, distance: 644.9
click at [386, 289] on div "screenshot-1755864785044.jpeg 05:43 PM" at bounding box center [545, 256] width 1090 height 512
click at [58, 283] on icon at bounding box center [57, 286] width 8 height 14
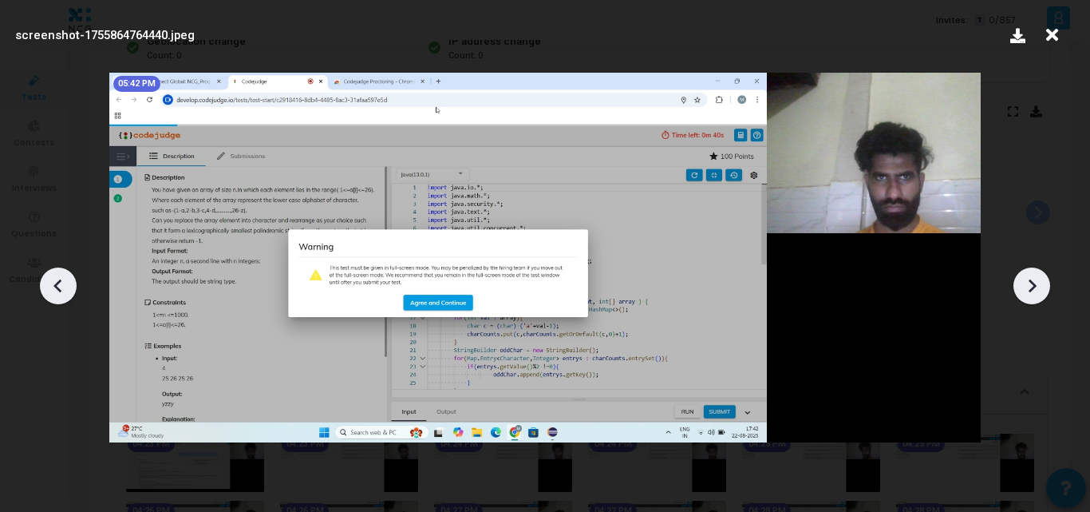
click at [58, 283] on icon at bounding box center [57, 286] width 8 height 14
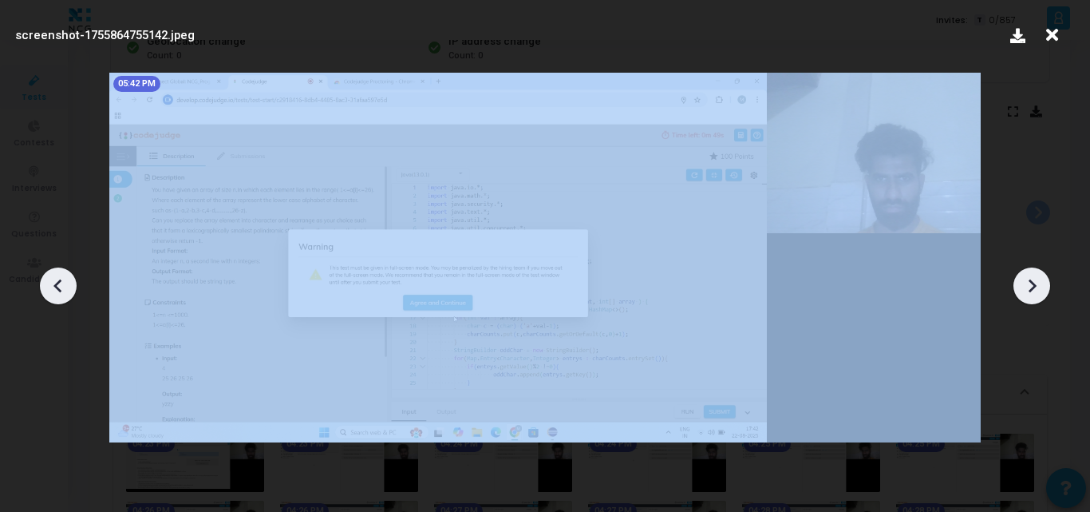
click at [58, 283] on icon at bounding box center [57, 286] width 8 height 14
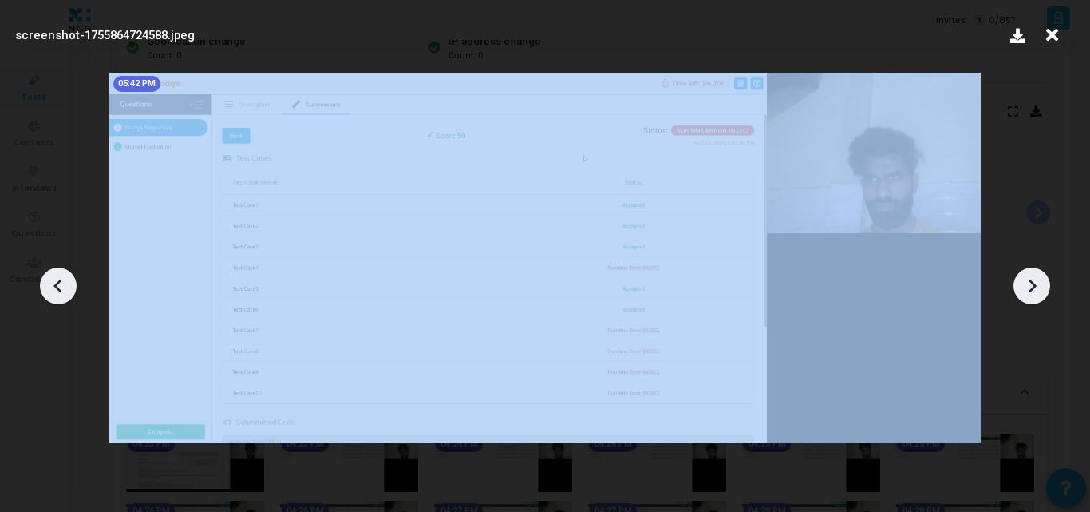
click at [58, 283] on icon at bounding box center [57, 286] width 8 height 14
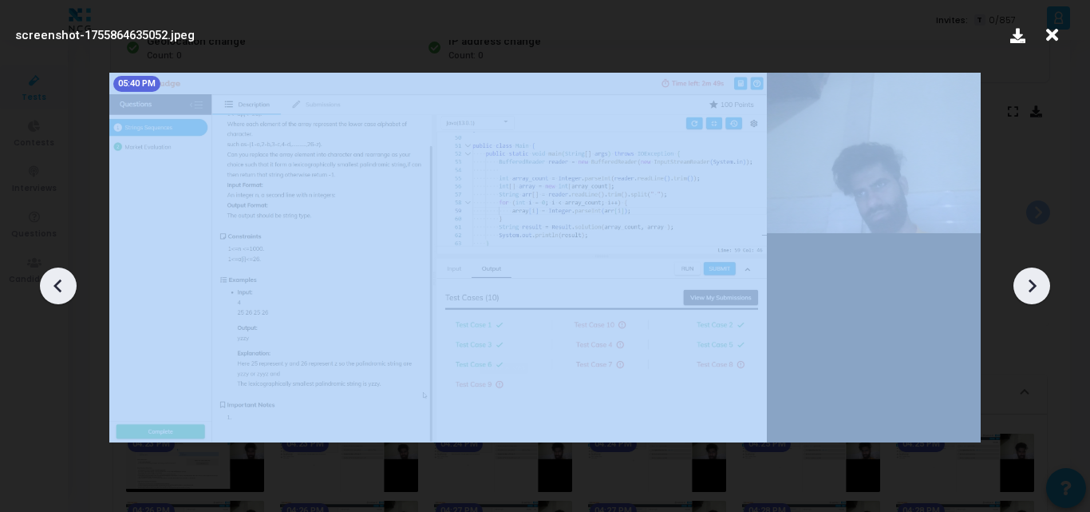
click at [58, 283] on icon at bounding box center [57, 286] width 8 height 14
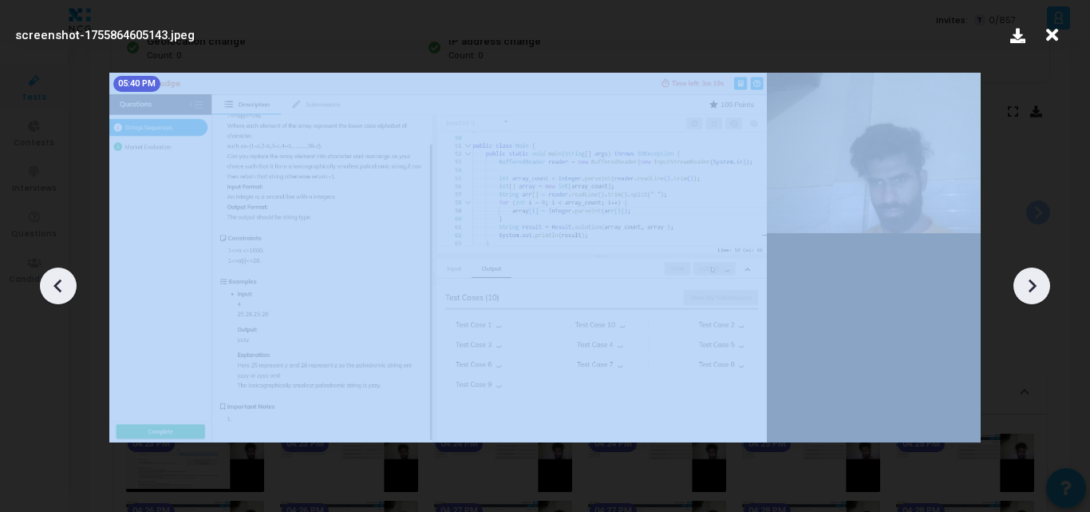
click at [58, 283] on icon at bounding box center [57, 286] width 8 height 14
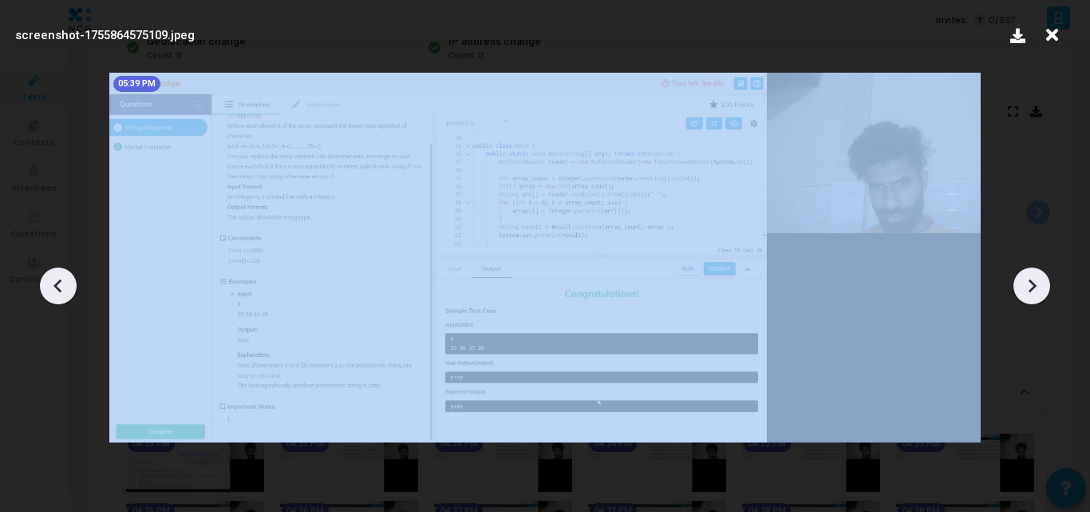
click at [58, 283] on icon at bounding box center [57, 286] width 8 height 14
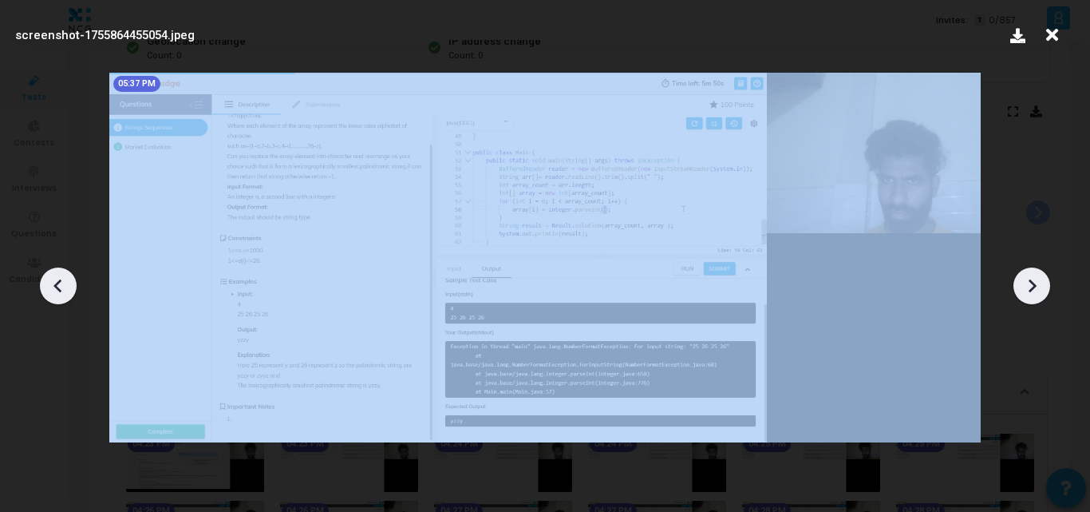
click at [58, 283] on icon at bounding box center [57, 286] width 8 height 14
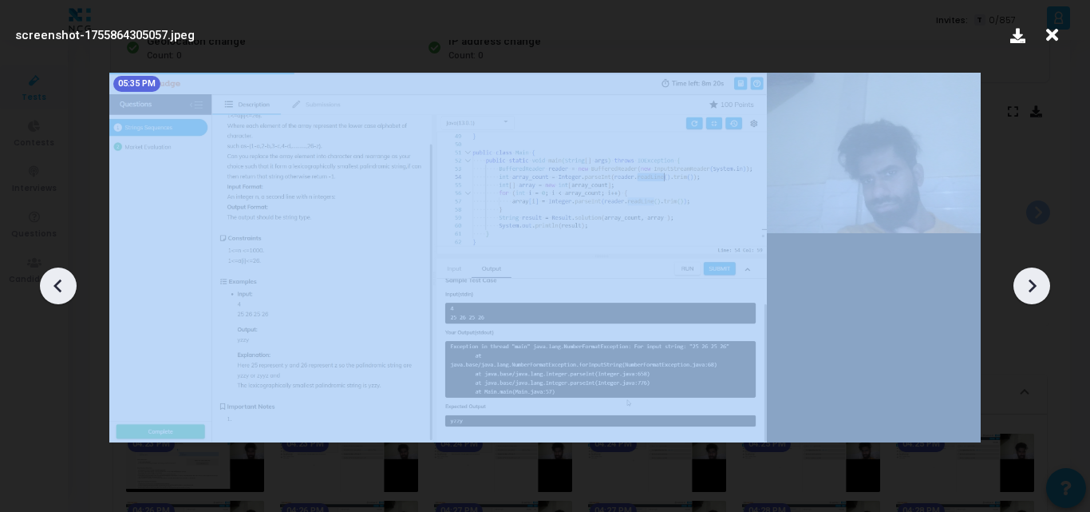
click at [58, 283] on icon at bounding box center [57, 286] width 8 height 14
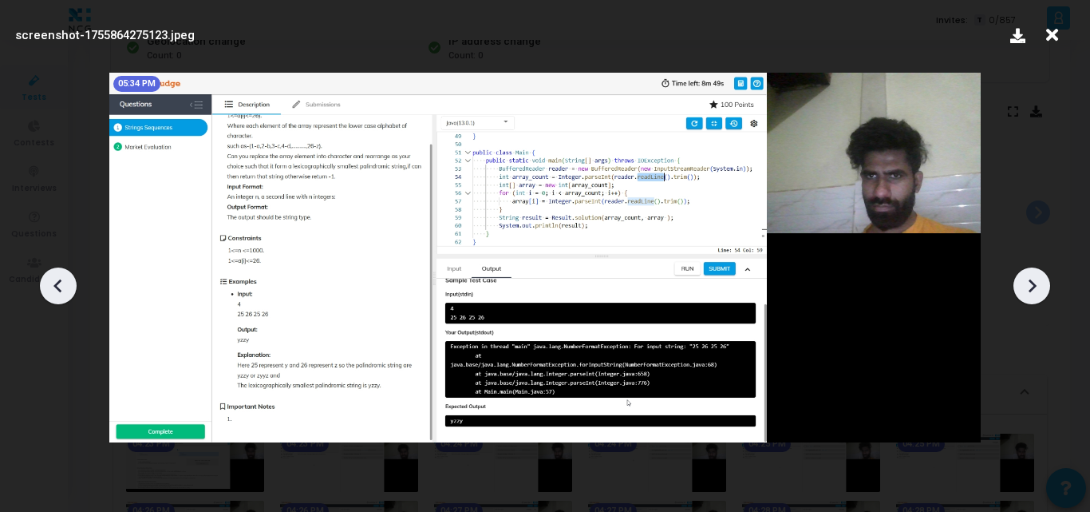
click at [1020, 279] on icon at bounding box center [1032, 286] width 24 height 24
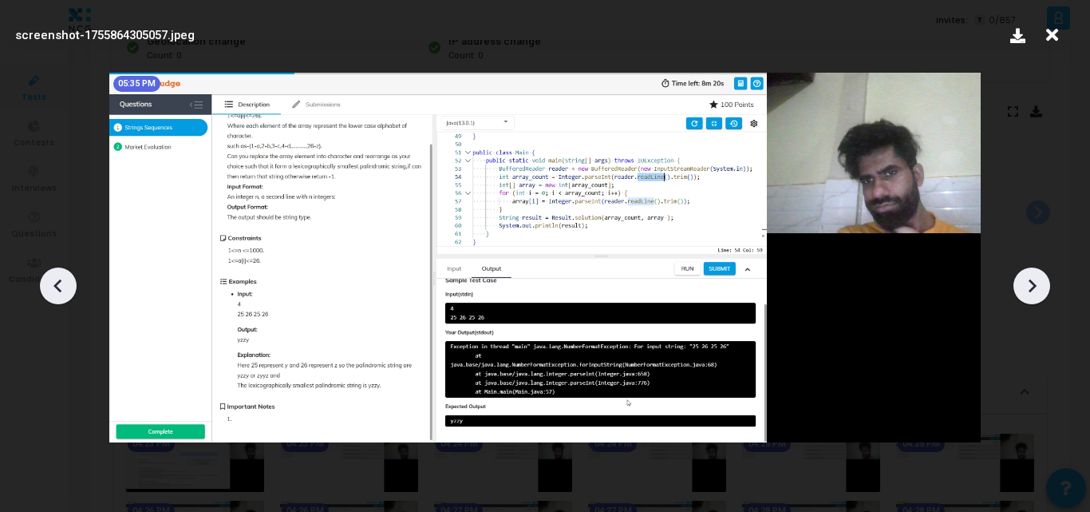
click at [1020, 279] on icon at bounding box center [1032, 286] width 24 height 24
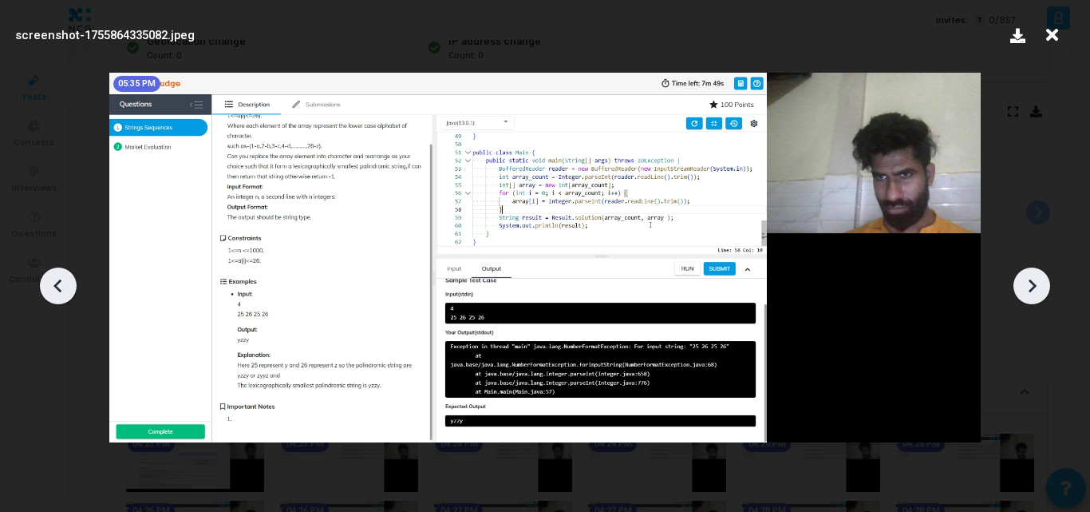
click at [1020, 279] on icon at bounding box center [1032, 286] width 24 height 24
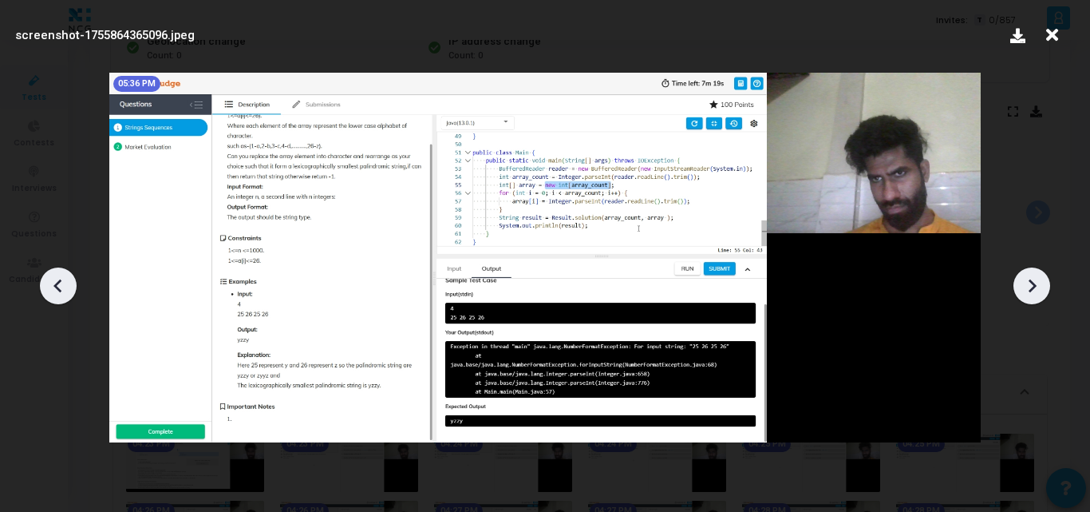
click at [1020, 279] on icon at bounding box center [1032, 286] width 24 height 24
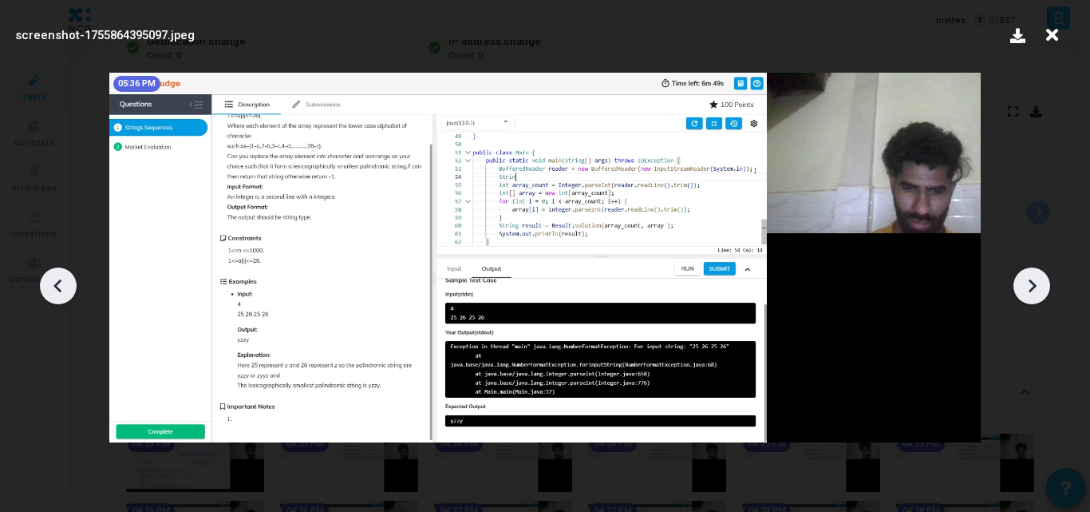
click at [58, 288] on icon at bounding box center [57, 286] width 8 height 14
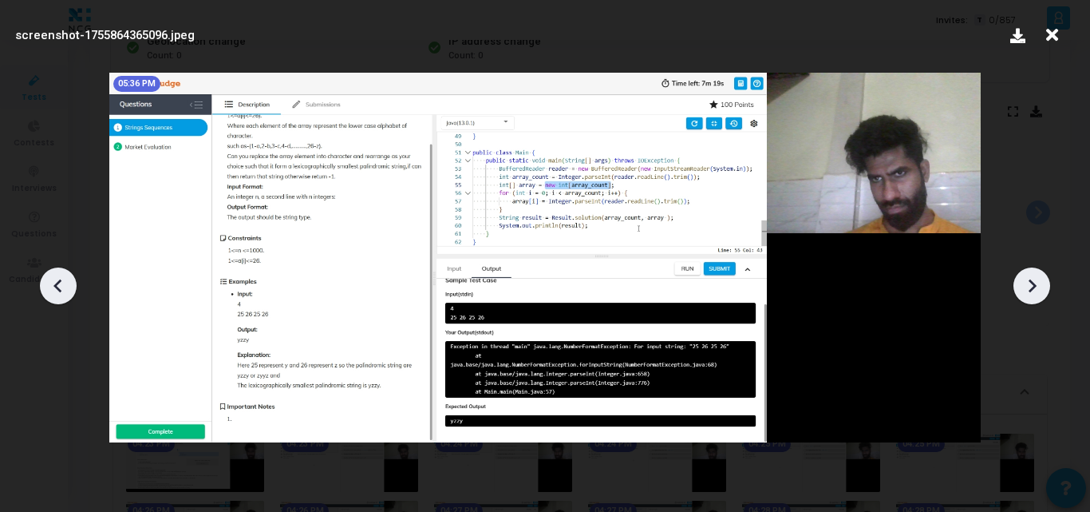
click at [58, 288] on icon at bounding box center [57, 286] width 8 height 14
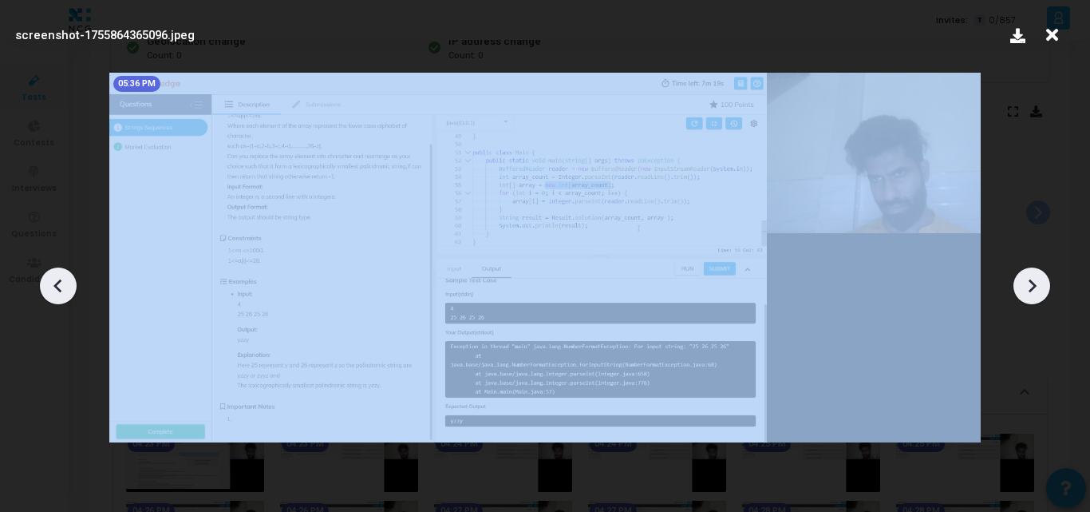
click at [58, 288] on icon at bounding box center [57, 286] width 8 height 14
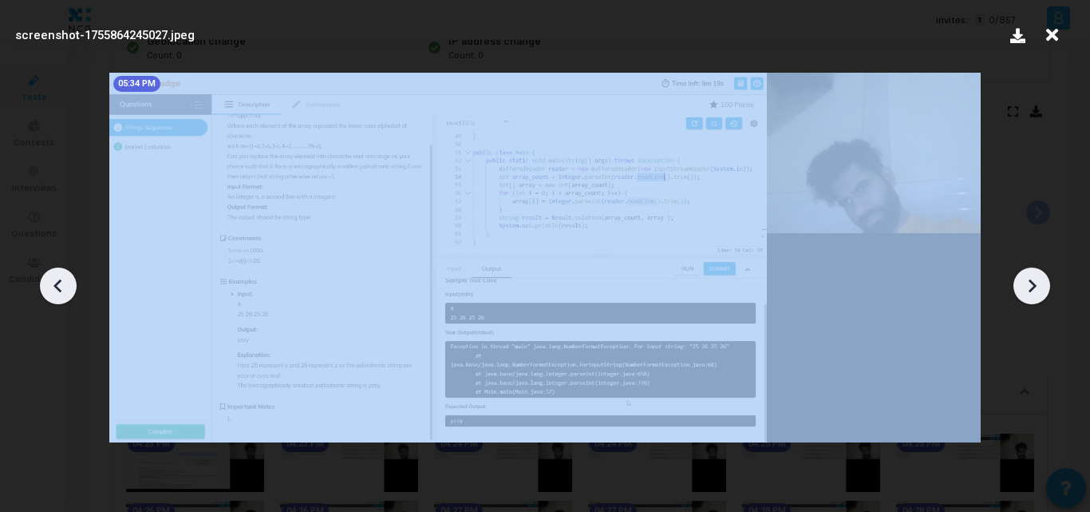
click at [58, 288] on icon at bounding box center [57, 286] width 8 height 14
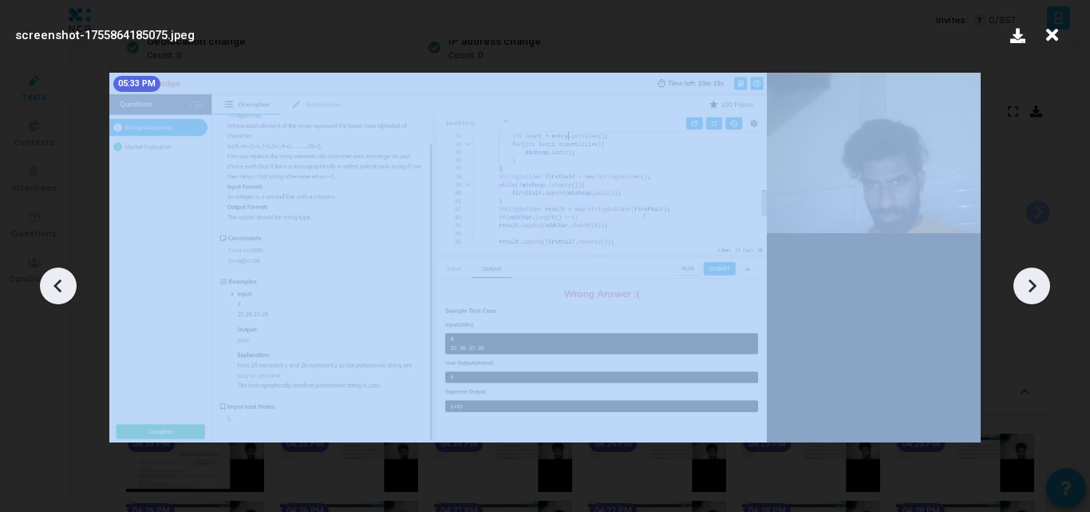
click at [58, 288] on icon at bounding box center [57, 286] width 8 height 14
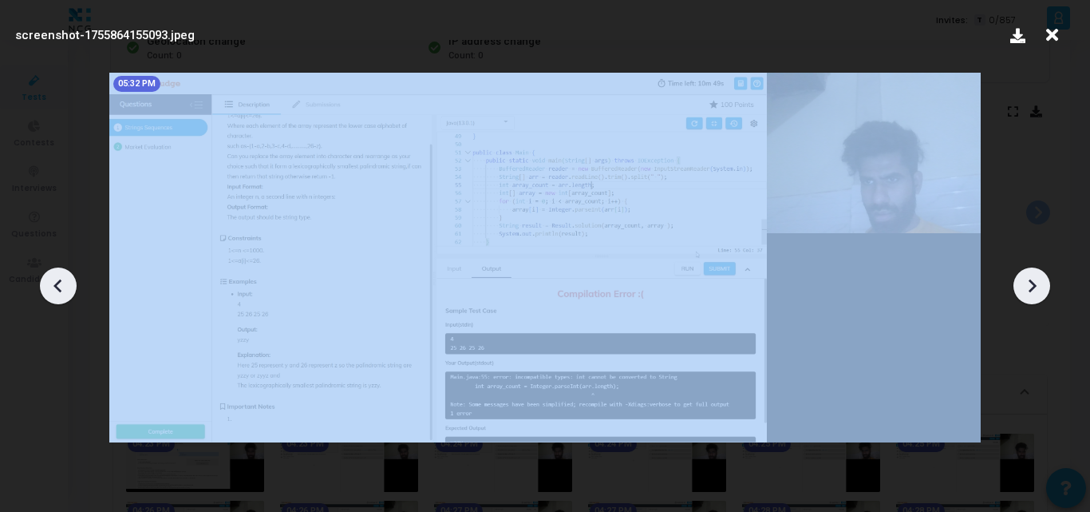
click at [58, 288] on icon at bounding box center [57, 286] width 8 height 14
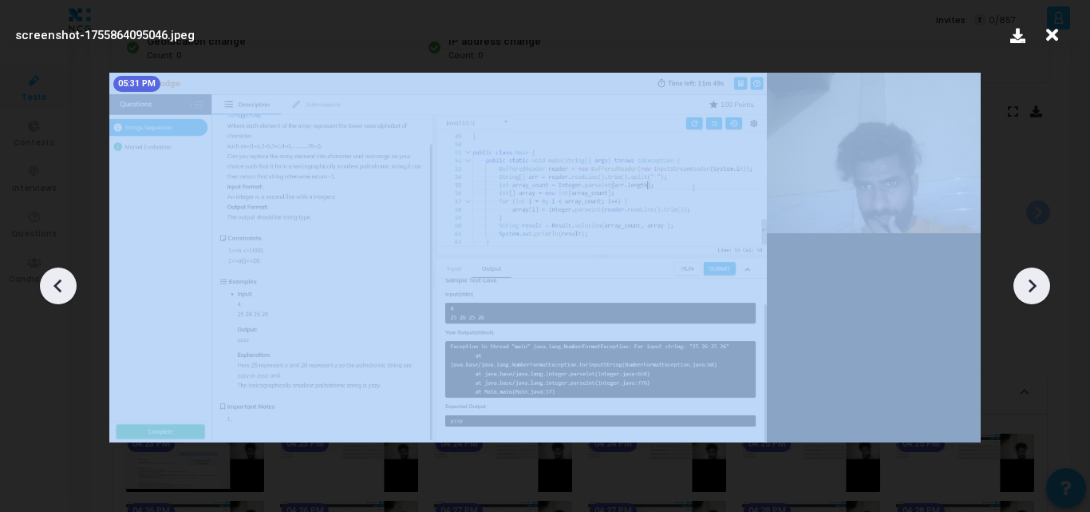
click at [58, 288] on icon at bounding box center [57, 286] width 8 height 14
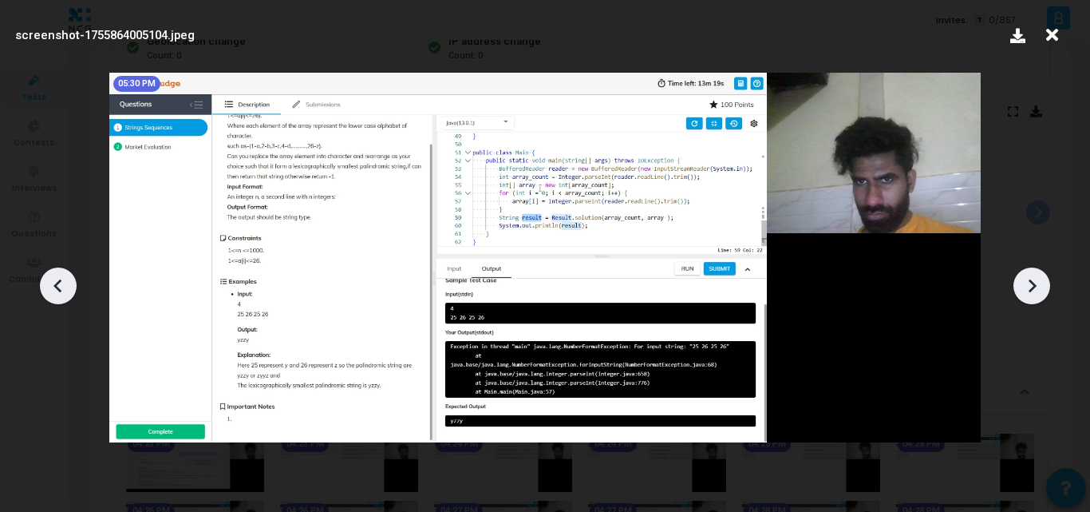
click at [58, 288] on icon at bounding box center [57, 286] width 8 height 14
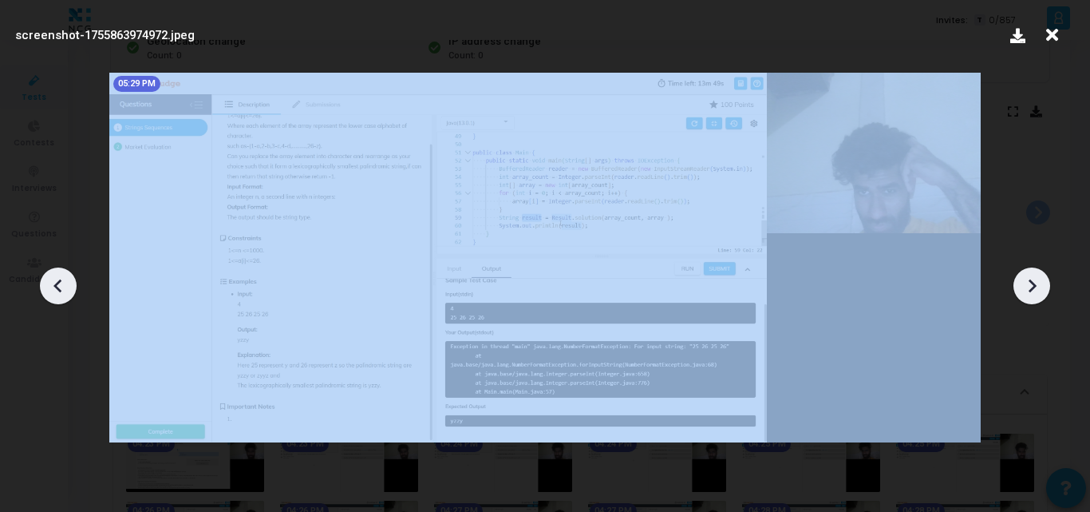
drag, startPoint x: 58, startPoint y: 288, endPoint x: 856, endPoint y: 108, distance: 817.4
click at [856, 108] on div "screenshot-1755863974972.jpeg 05:29 PM" at bounding box center [545, 256] width 1090 height 512
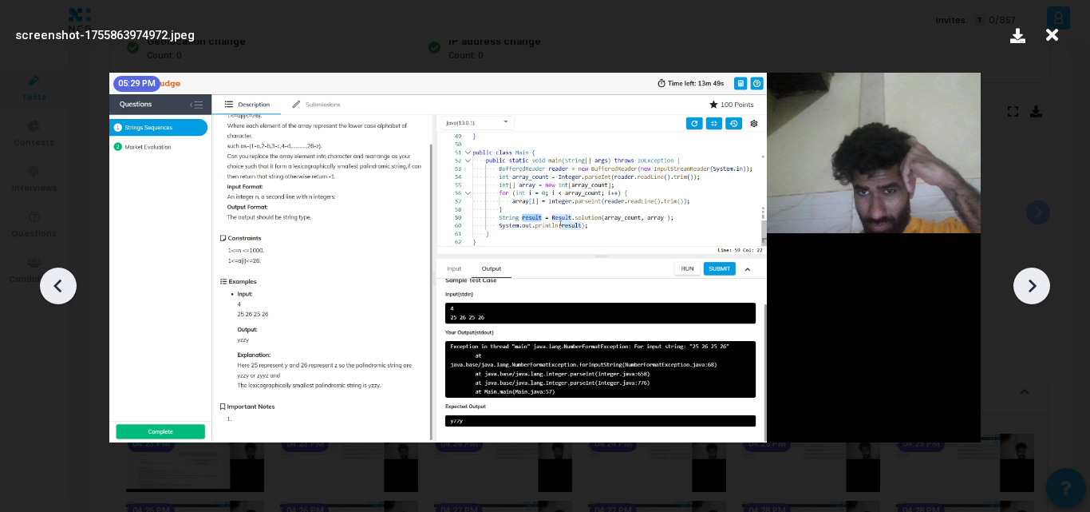
click at [45, 287] on div at bounding box center [58, 285] width 37 height 37
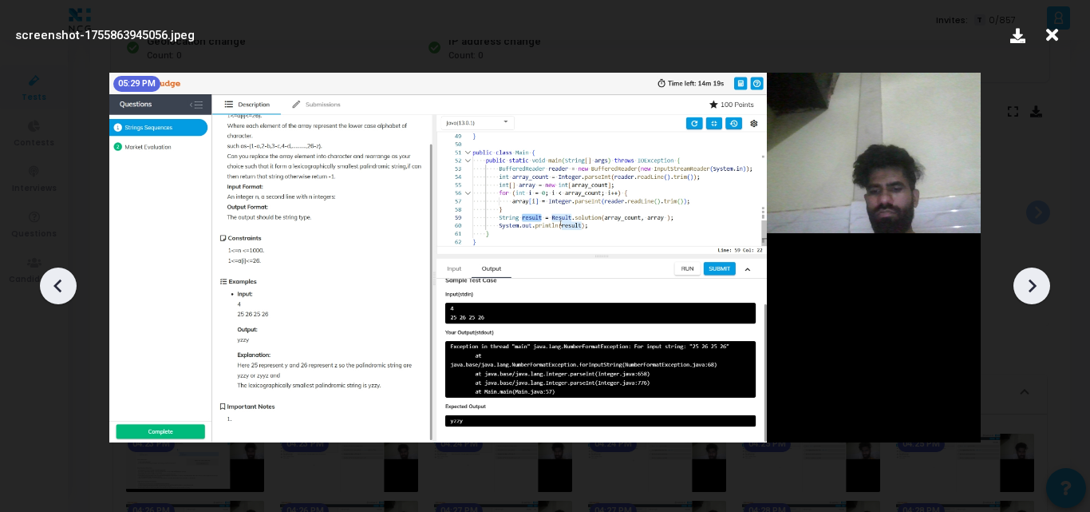
click at [45, 287] on div at bounding box center [58, 285] width 37 height 37
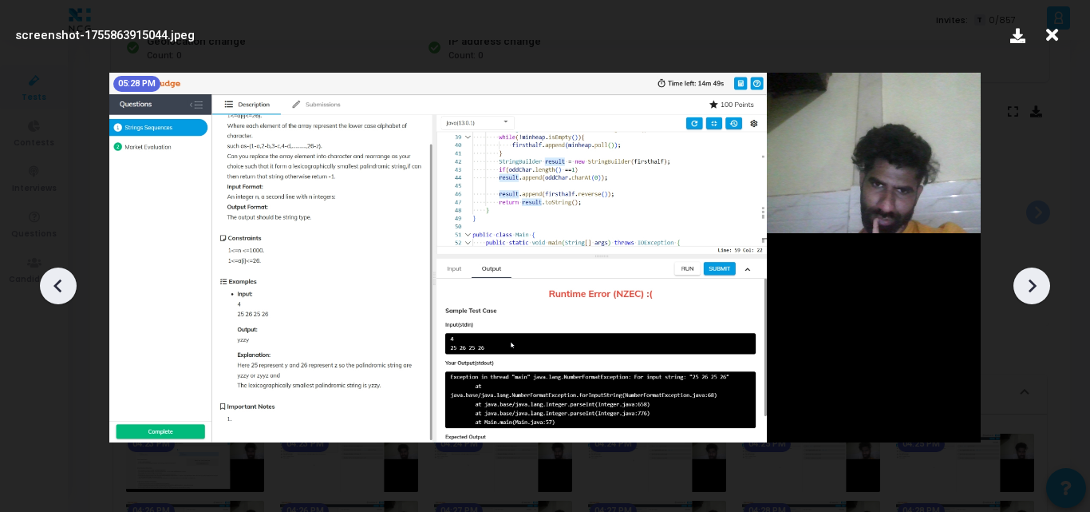
click at [45, 287] on div at bounding box center [58, 285] width 37 height 37
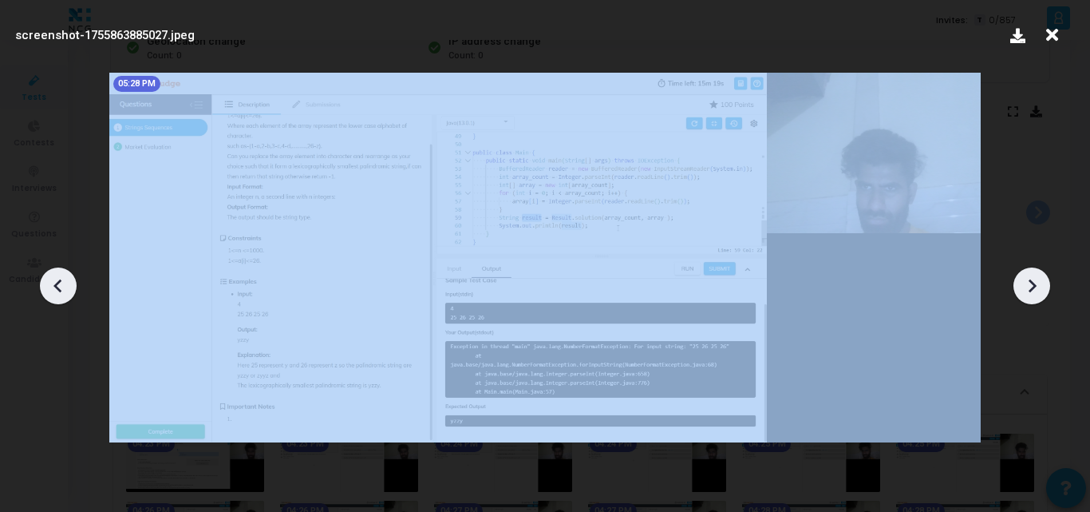
click at [45, 287] on div at bounding box center [58, 285] width 37 height 37
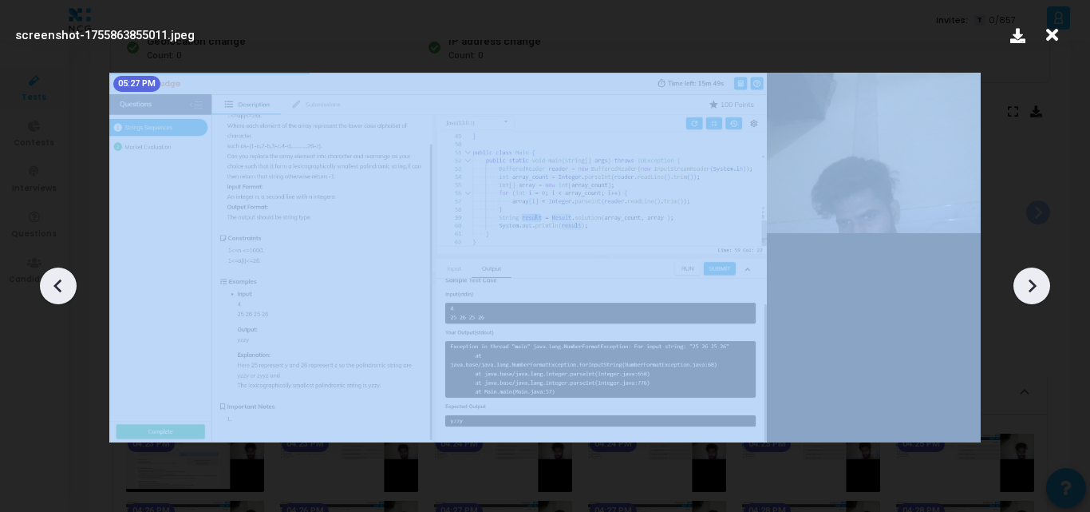
click at [45, 287] on div at bounding box center [58, 285] width 37 height 37
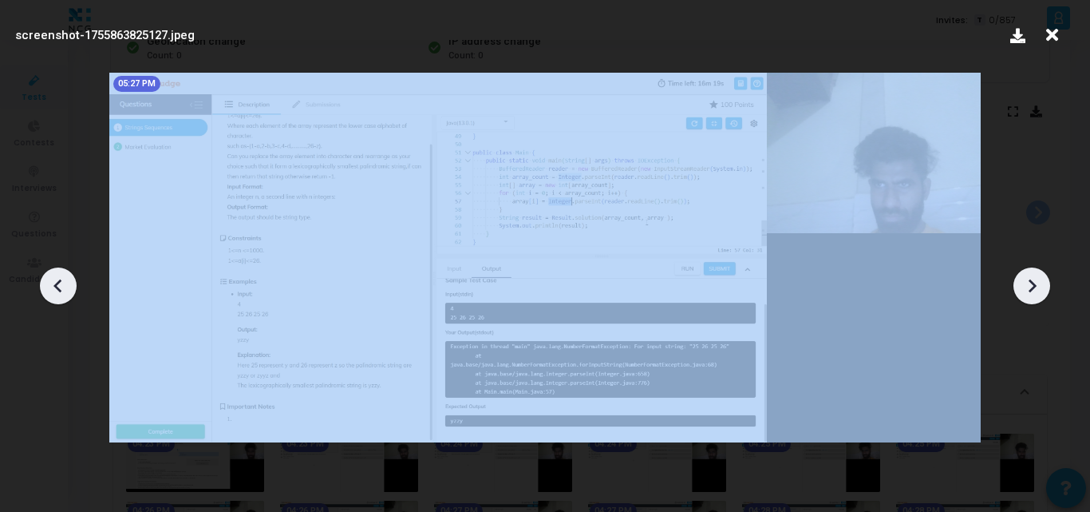
click at [45, 287] on div at bounding box center [58, 285] width 37 height 37
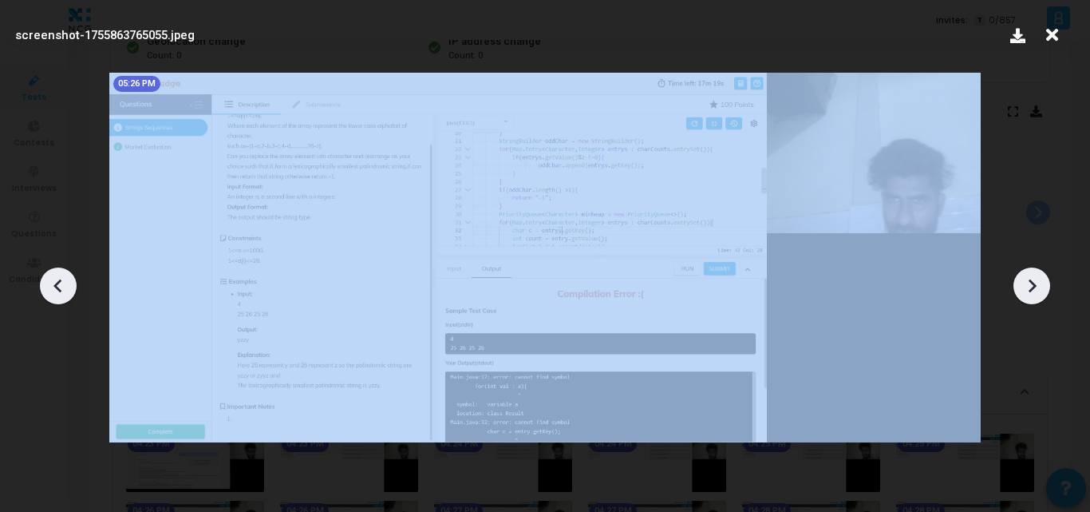
click at [45, 287] on div at bounding box center [58, 285] width 37 height 37
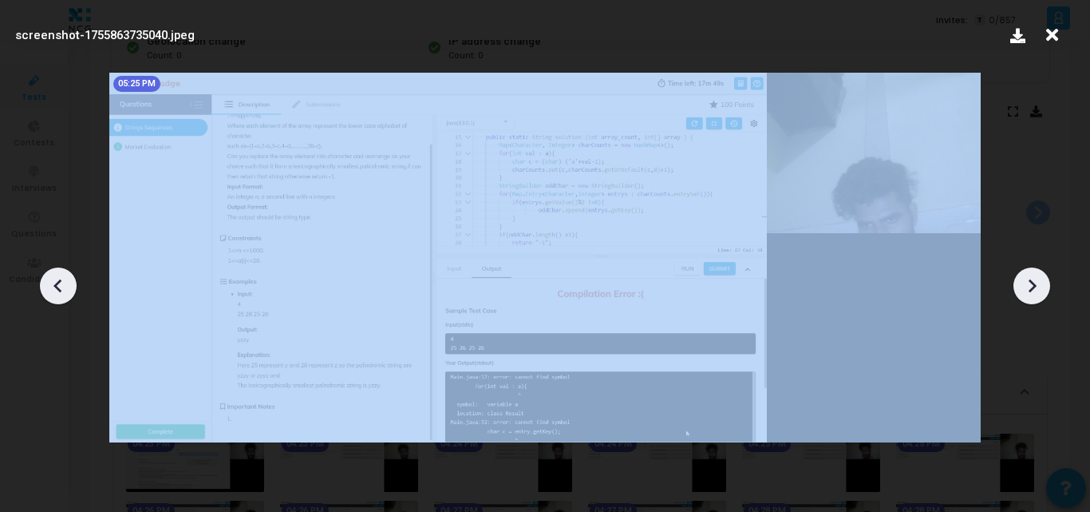
click at [45, 287] on div at bounding box center [58, 285] width 37 height 37
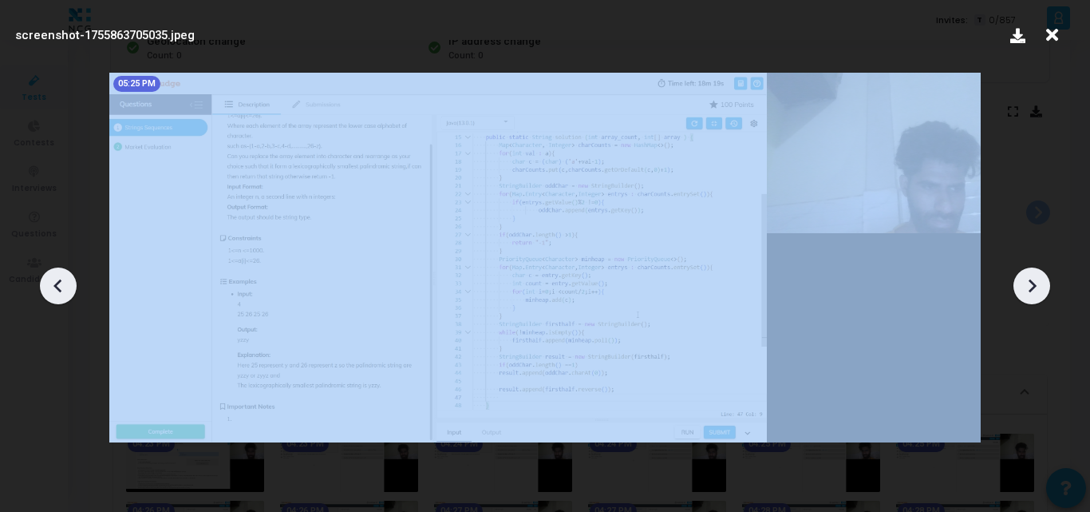
click at [45, 287] on div at bounding box center [58, 285] width 37 height 37
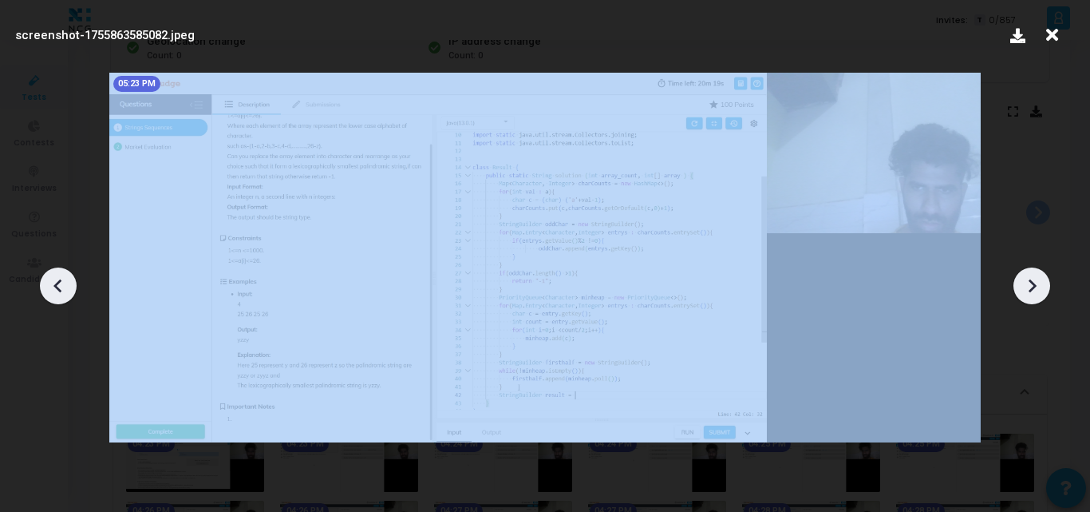
click at [45, 287] on div at bounding box center [58, 285] width 37 height 37
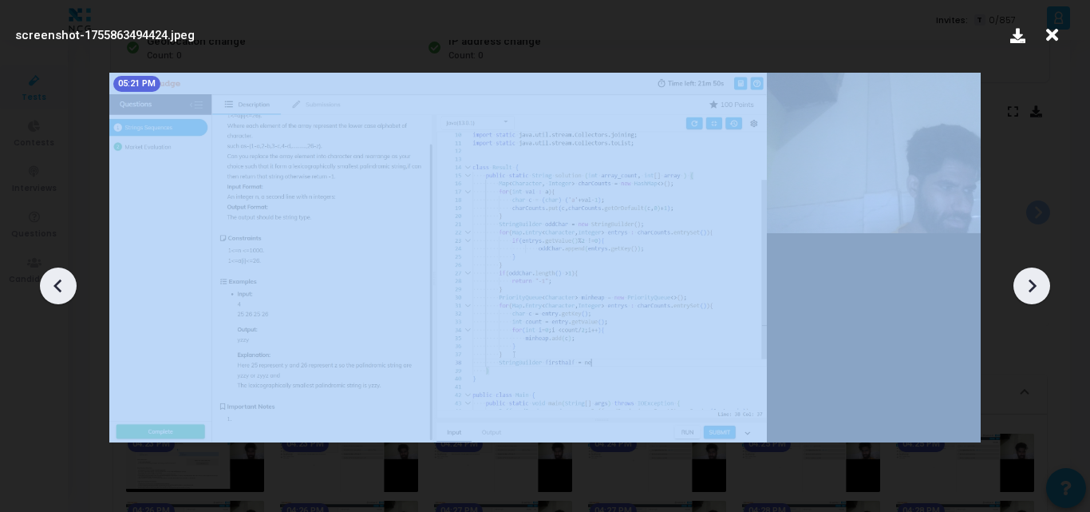
click at [45, 287] on div at bounding box center [58, 285] width 37 height 37
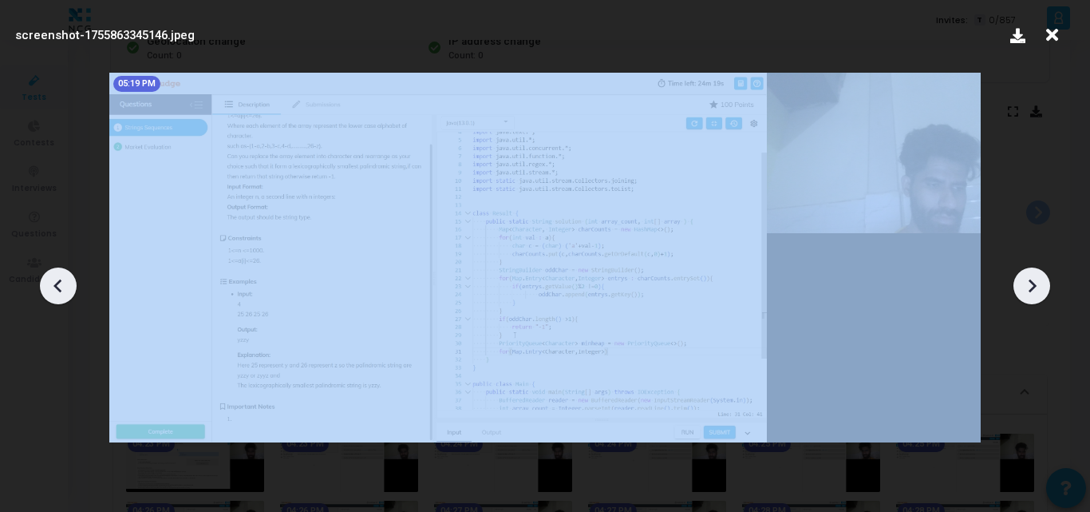
click at [45, 287] on div at bounding box center [58, 285] width 37 height 37
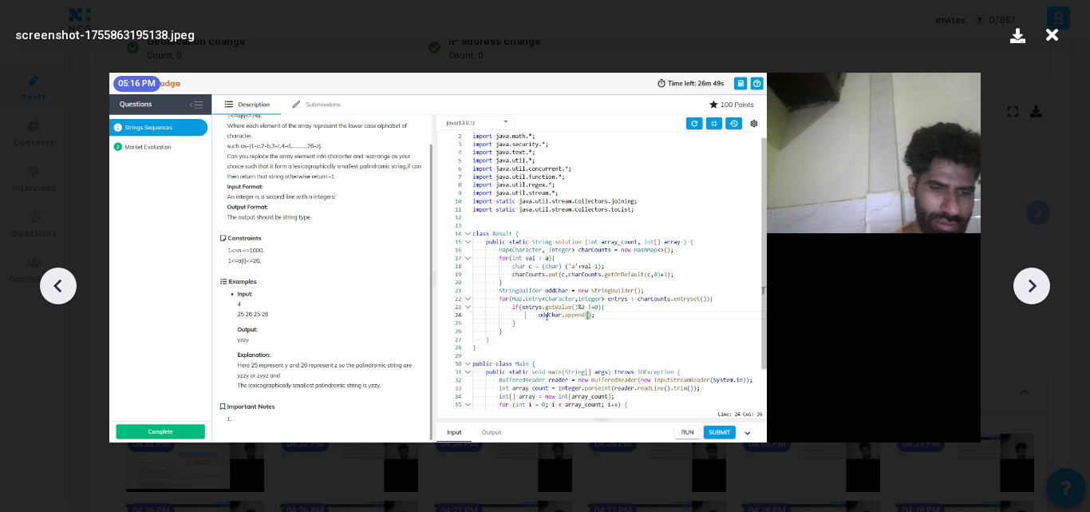
click at [45, 287] on div at bounding box center [58, 285] width 37 height 37
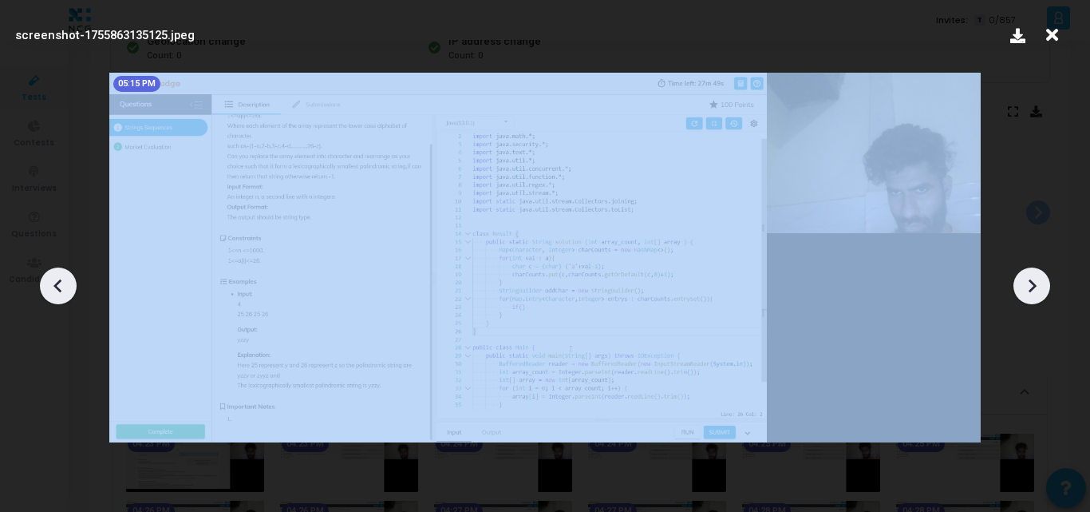
click at [45, 287] on div at bounding box center [58, 285] width 37 height 37
drag, startPoint x: 45, startPoint y: 287, endPoint x: 712, endPoint y: 159, distance: 679.3
click at [712, 159] on div "screenshot-1755863105137.jpeg 05:15 PM" at bounding box center [545, 256] width 1090 height 512
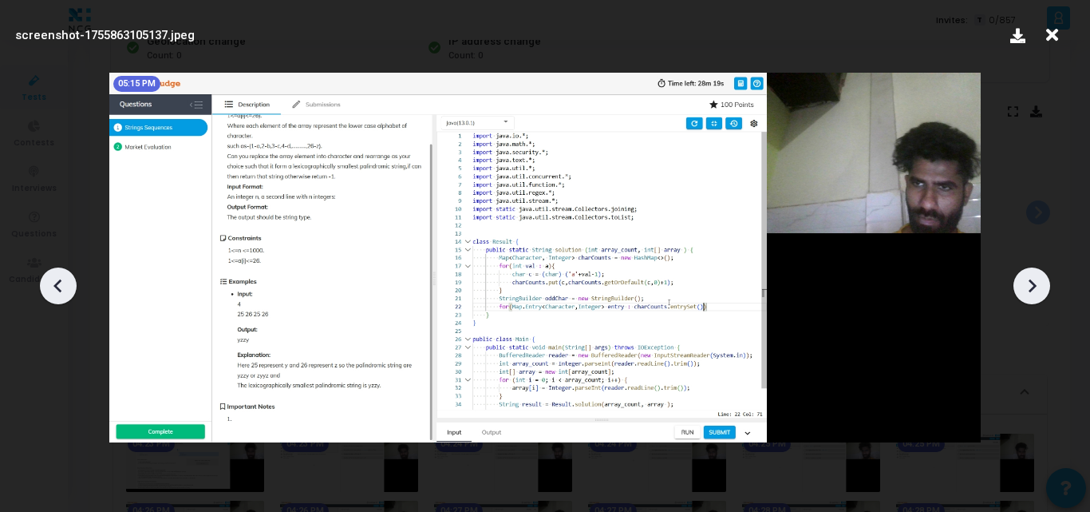
click at [1054, 26] on icon at bounding box center [1052, 35] width 25 height 30
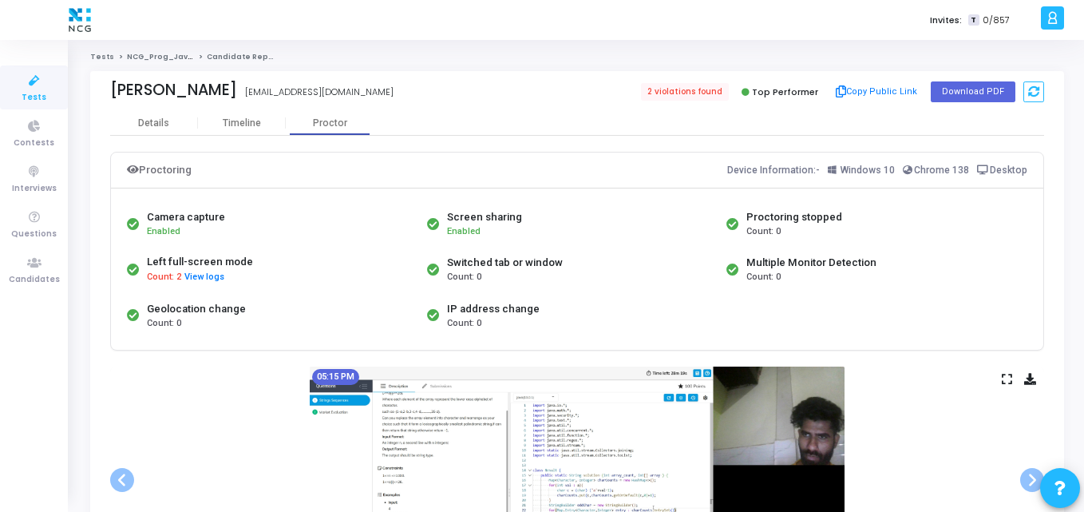
click at [299, 156] on div "Proctoring Device Information:- Windows 10 Chrome 138 Desktop" at bounding box center [577, 169] width 932 height 35
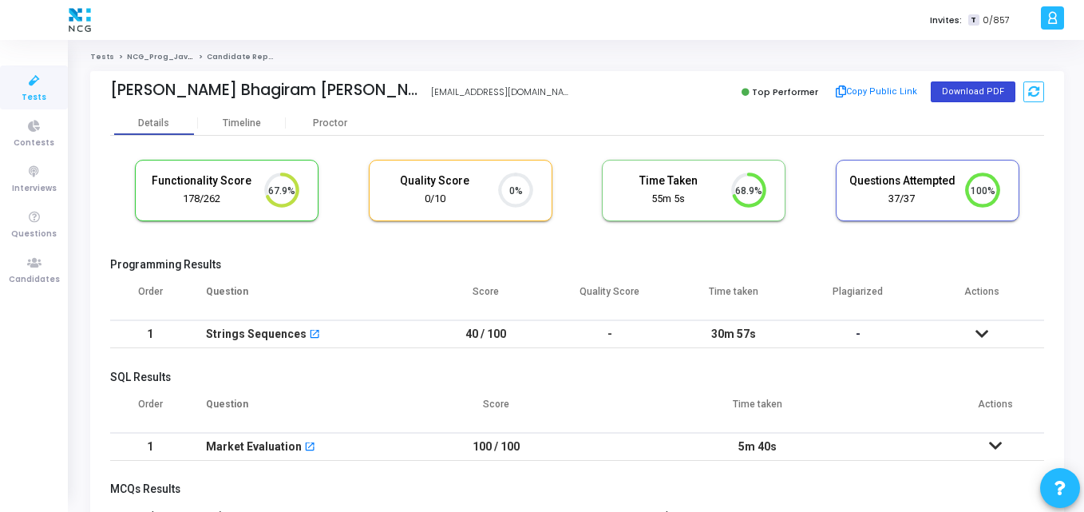
click at [953, 92] on button "Download PDF" at bounding box center [973, 91] width 85 height 21
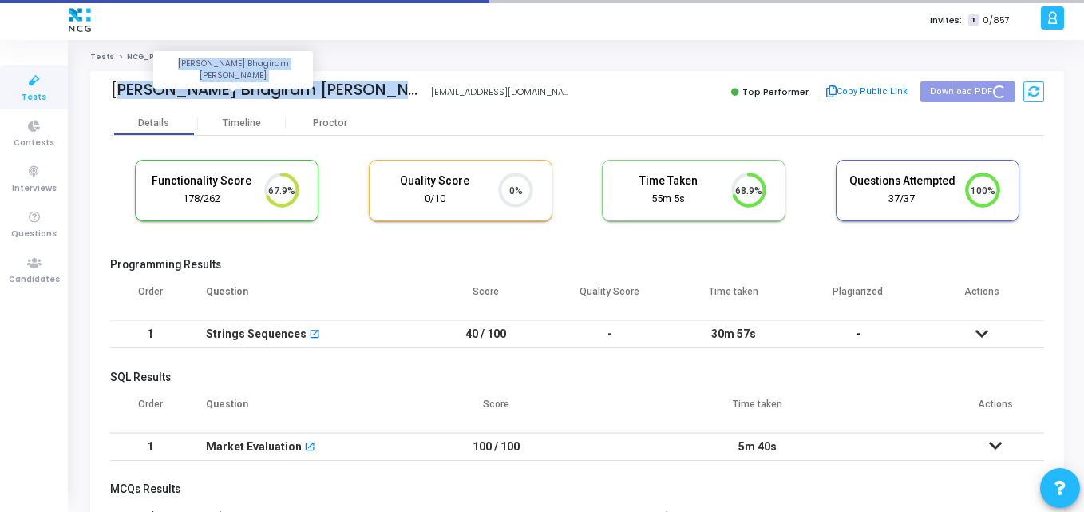
drag, startPoint x: 330, startPoint y: 88, endPoint x: 107, endPoint y: 88, distance: 222.7
click at [107, 88] on div "Surendra Bhagiram Maurya Surendra Bhagiram maurya surendramaurya680@gmail.com T…" at bounding box center [577, 91] width 974 height 40
copy div "Surendra Bhagiram Maurya Surendra Bhagiram maurya"
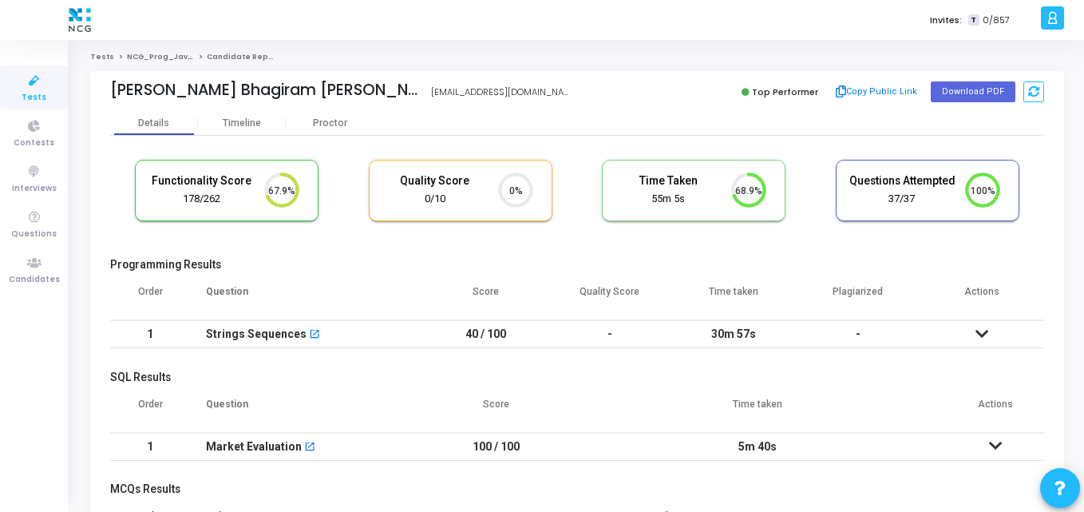
click at [330, 287] on th "Question" at bounding box center [307, 297] width 234 height 45
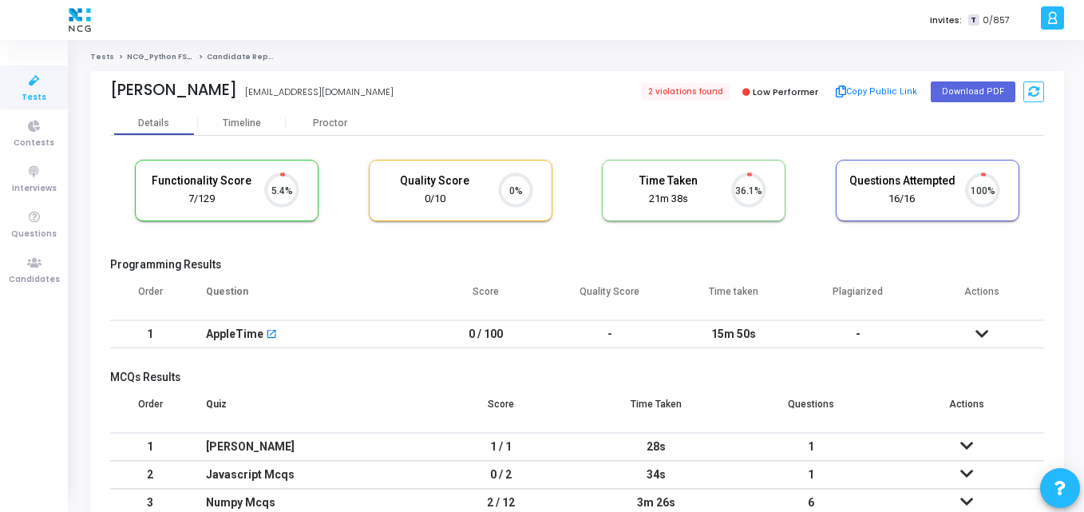
scroll to position [34, 41]
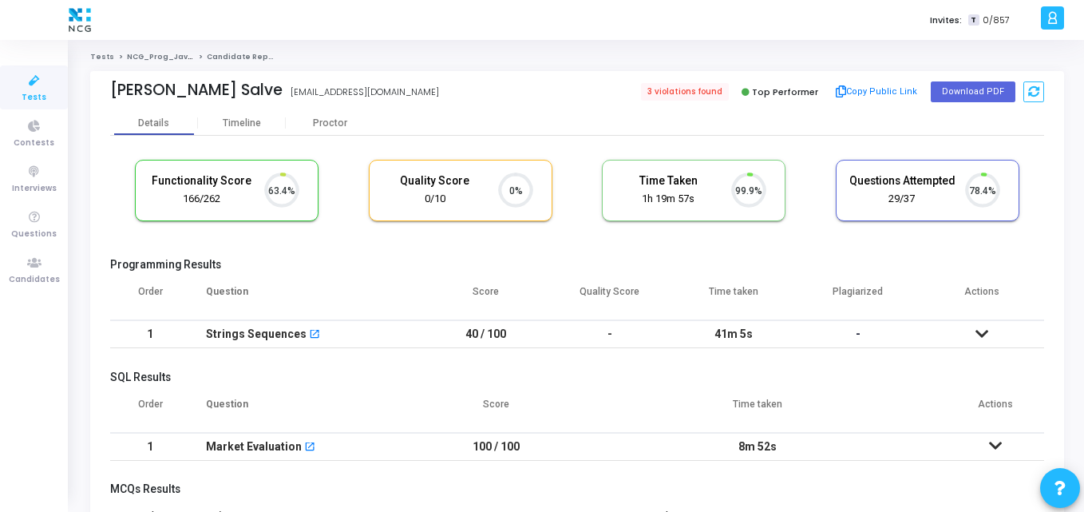
scroll to position [7, 7]
drag, startPoint x: 228, startPoint y: 90, endPoint x: 103, endPoint y: 93, distance: 125.3
click at [103, 93] on div "[PERSON_NAME] Salve [EMAIL_ADDRESS][DOMAIN_NAME] 3 violations found Top Perform…" at bounding box center [577, 91] width 974 height 40
copy div "[PERSON_NAME] Salve"
click at [620, 123] on div "Details Timeline [PERSON_NAME]" at bounding box center [577, 123] width 934 height 24
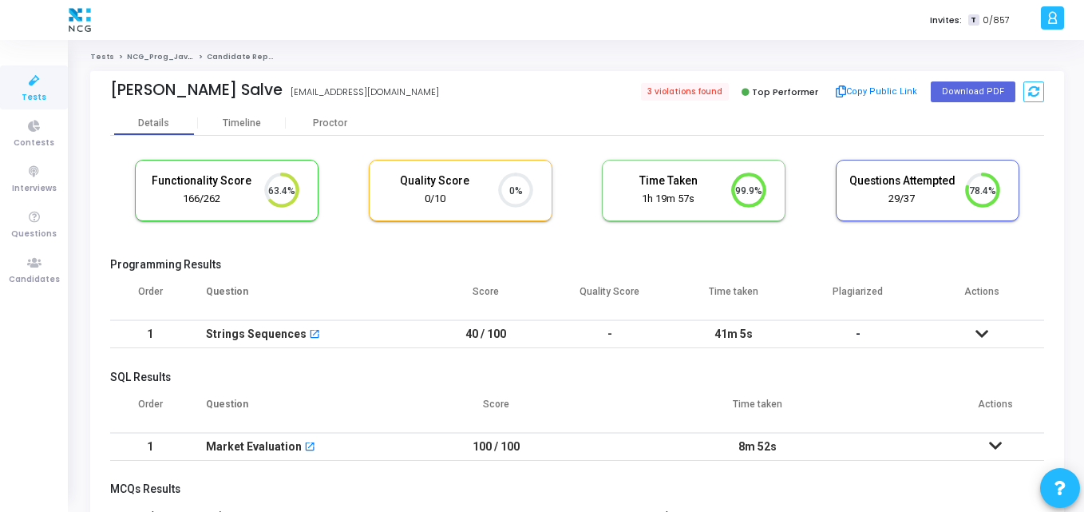
click at [366, 231] on div "Functionality Score 166/262 63.4% Quality Score 0/10 0% Time Taken calculated o…" at bounding box center [577, 198] width 934 height 93
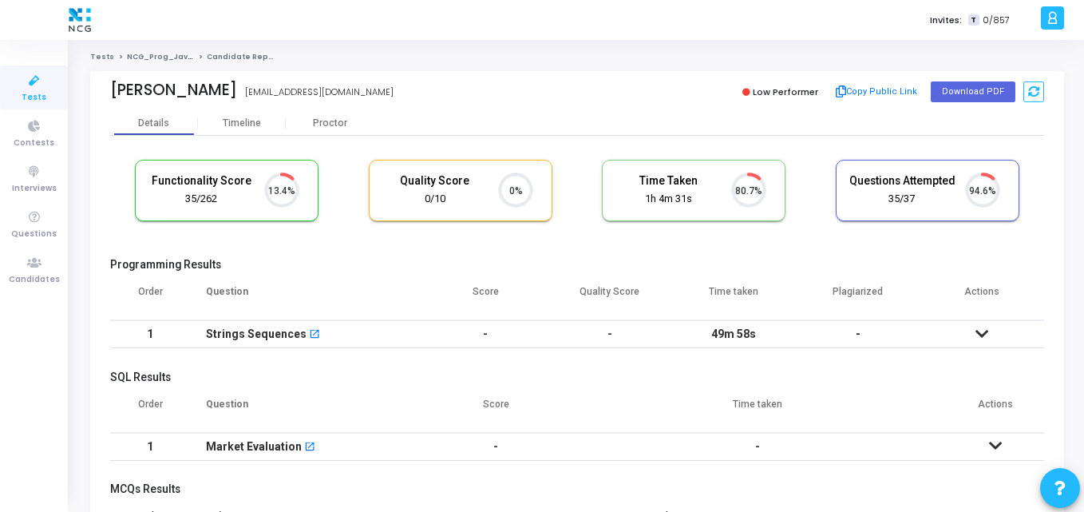
scroll to position [7, 7]
click at [377, 258] on h5 "Programming Results" at bounding box center [577, 265] width 934 height 14
drag, startPoint x: 101, startPoint y: 89, endPoint x: 216, endPoint y: 97, distance: 116.0
click at [216, 97] on div "Raj J Poladia rajpoladia@outlook.com Low Performer Copy Public Link Download PDF" at bounding box center [577, 91] width 974 height 40
copy div "Raj J Poladia RAJ J POLADIA"
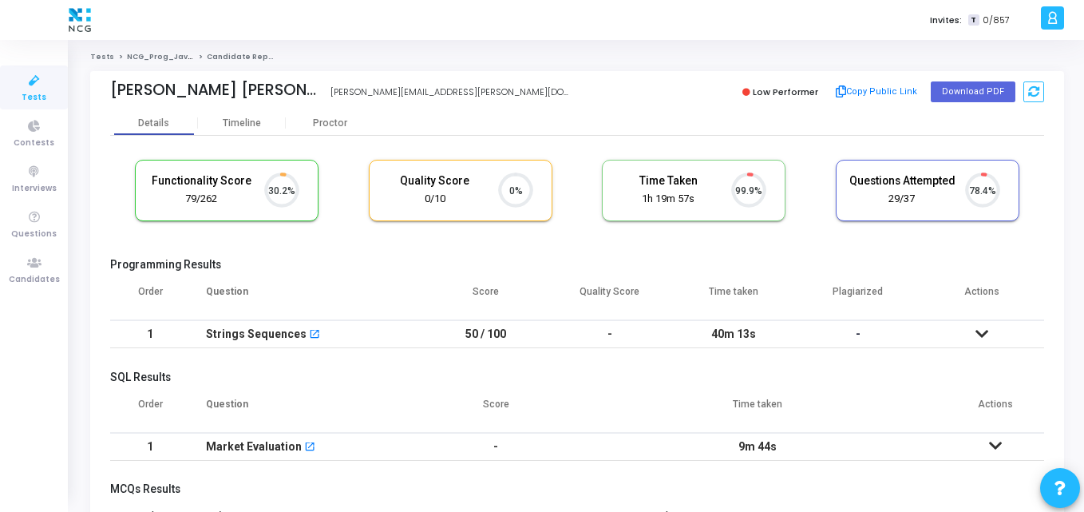
scroll to position [34, 41]
drag, startPoint x: 270, startPoint y: 90, endPoint x: 93, endPoint y: 97, distance: 176.5
click at [93, 97] on div "[PERSON_NAME] Singh [EMAIL_ADDRESS][PERSON_NAME][DOMAIN_NAME] Low Performer Cop…" at bounding box center [577, 91] width 974 height 40
copy div "[PERSON_NAME] [PERSON_NAME]"
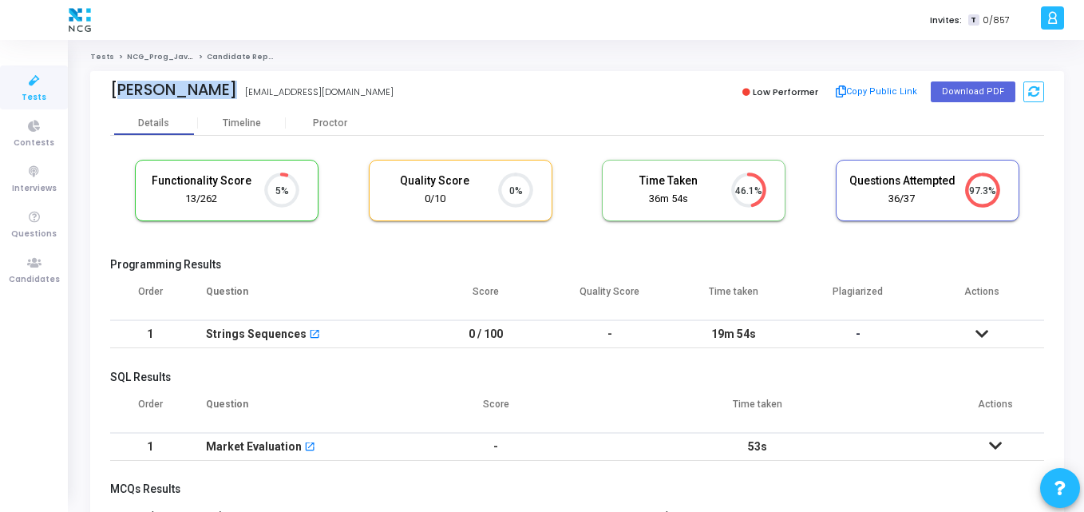
drag, startPoint x: 217, startPoint y: 89, endPoint x: 97, endPoint y: 93, distance: 120.6
click at [97, 93] on div "Archana Patel Archana Patel archana.ptl1295@gmail.com Low Performer Copy Public…" at bounding box center [577, 91] width 974 height 40
copy div "Archana Pate"
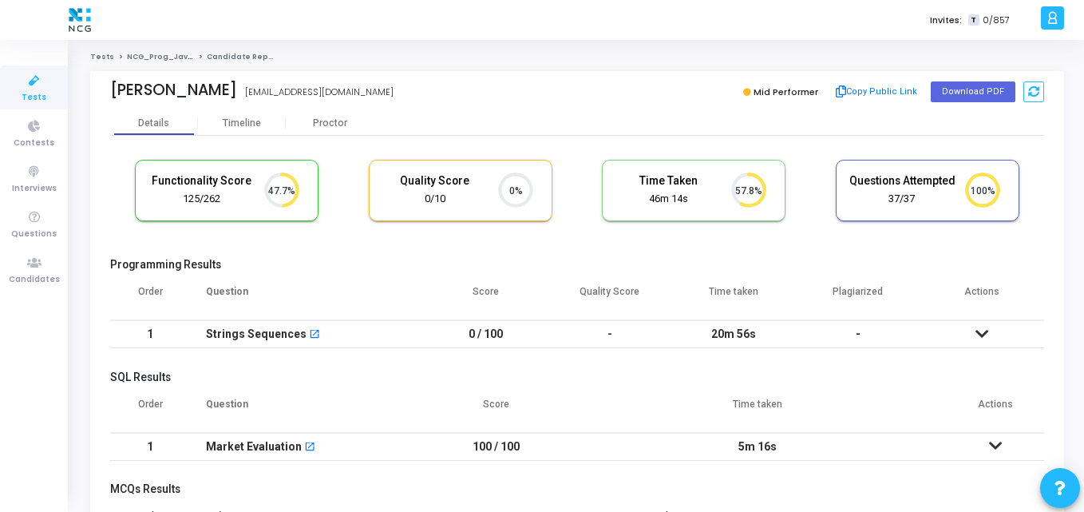
drag, startPoint x: 232, startPoint y: 89, endPoint x: 93, endPoint y: 97, distance: 139.9
click at [93, 97] on div "Shreyas Jaiswal shreyasjswl@gmail.com Mid Performer Copy Public Link Download P…" at bounding box center [577, 91] width 974 height 40
copy div "Shreyas Jaiswa"
click at [520, 65] on div "Tests NCG_Prog_JavaFS_2025_Test Candidate Report Shreyas Jaiswal shreyasjswl@gm…" at bounding box center [577, 418] width 974 height 733
click at [951, 92] on button "Download PDF" at bounding box center [973, 91] width 85 height 21
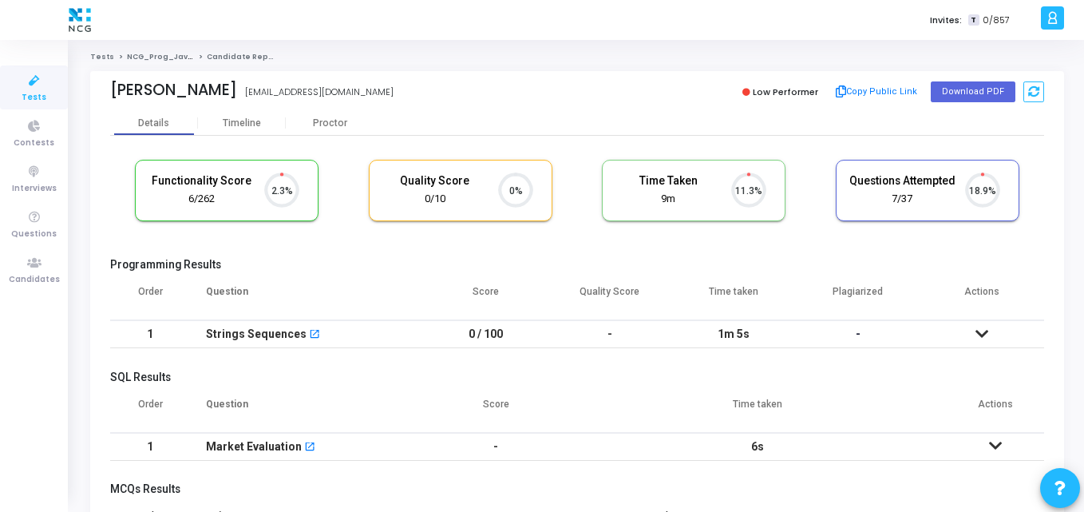
scroll to position [34, 41]
drag, startPoint x: 225, startPoint y: 97, endPoint x: 104, endPoint y: 101, distance: 121.4
click at [104, 101] on div "Poonam Rawat k.poonamrawat@gmail.com Low Performer Copy Public Link Download PDF" at bounding box center [577, 91] width 974 height 40
drag, startPoint x: 109, startPoint y: 93, endPoint x: 229, endPoint y: 91, distance: 120.5
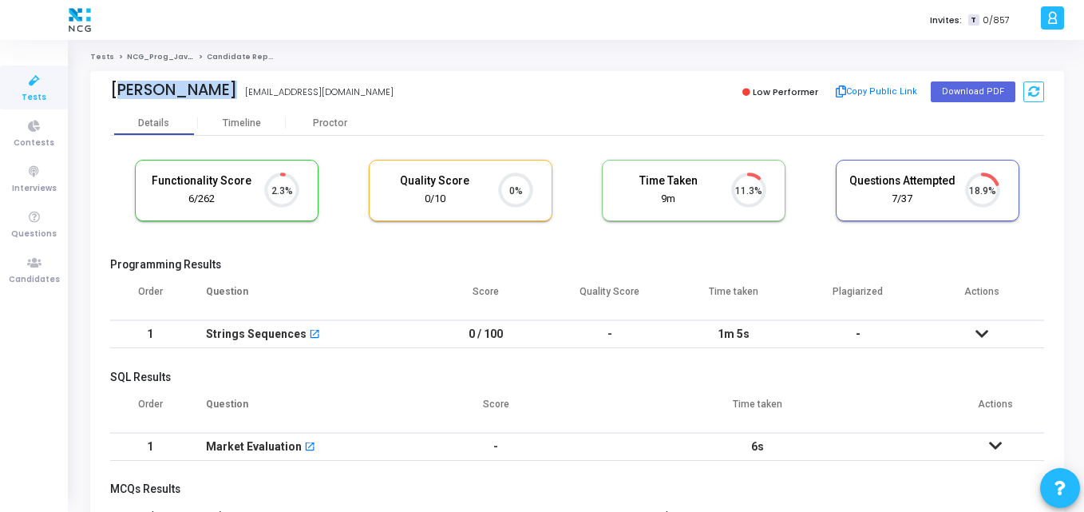
click at [229, 91] on div "Poonam Rawat Poonam Rawat k.poonamrawat@gmail.com Low Performer Copy Public Lin…" at bounding box center [577, 91] width 974 height 40
copy div "Poonam Rawat"
click at [477, 81] on div "Poonam Rawat k.poonamrawat@gmail.com" at bounding box center [339, 92] width 459 height 23
click at [502, 96] on div "Poonam Rawat k.poonamrawat@gmail.com" at bounding box center [339, 92] width 459 height 23
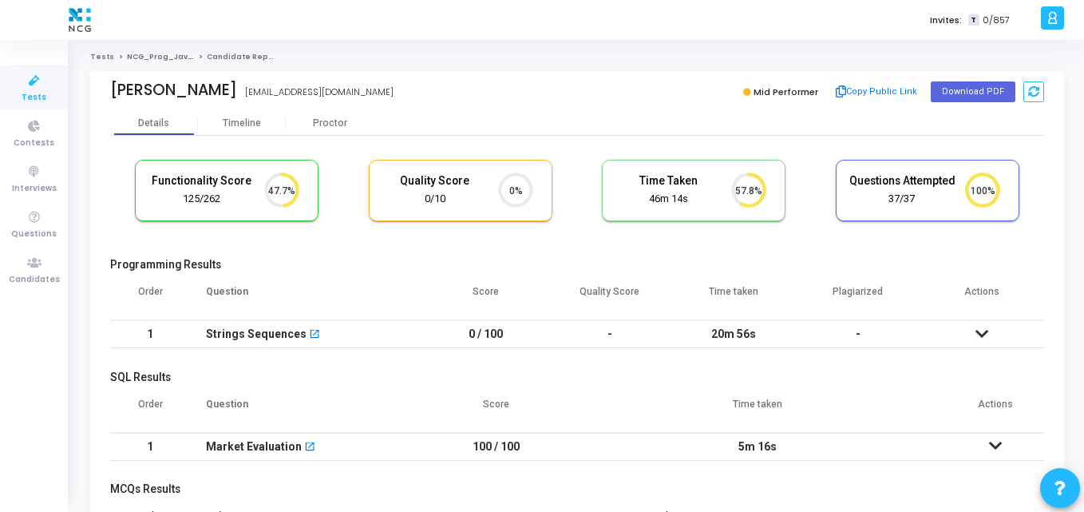
scroll to position [34, 41]
click at [390, 278] on th "Question" at bounding box center [307, 297] width 234 height 45
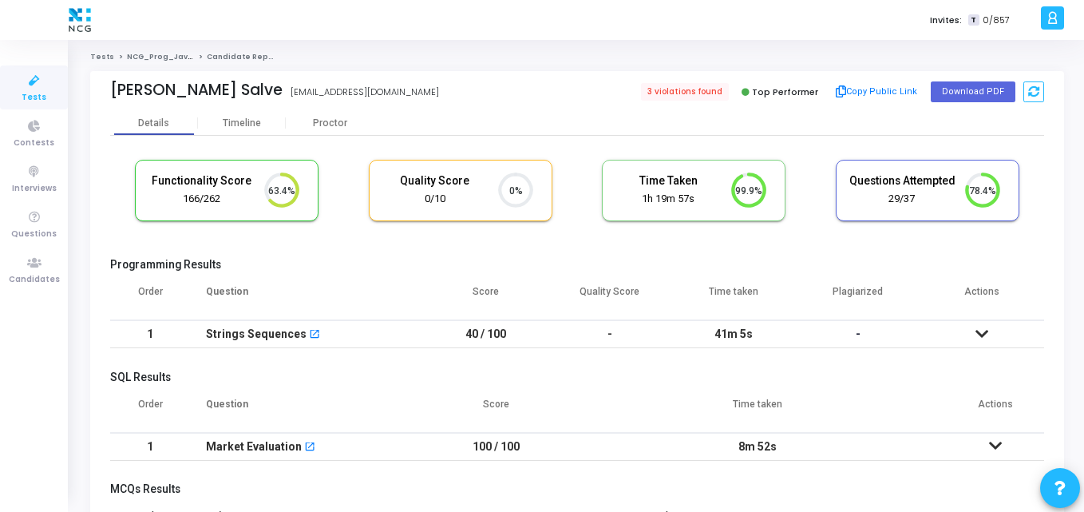
scroll to position [34, 41]
click at [381, 113] on div "Details Timeline [PERSON_NAME]" at bounding box center [577, 123] width 934 height 24
